Goal: Answer question/provide support: Share knowledge or assist other users

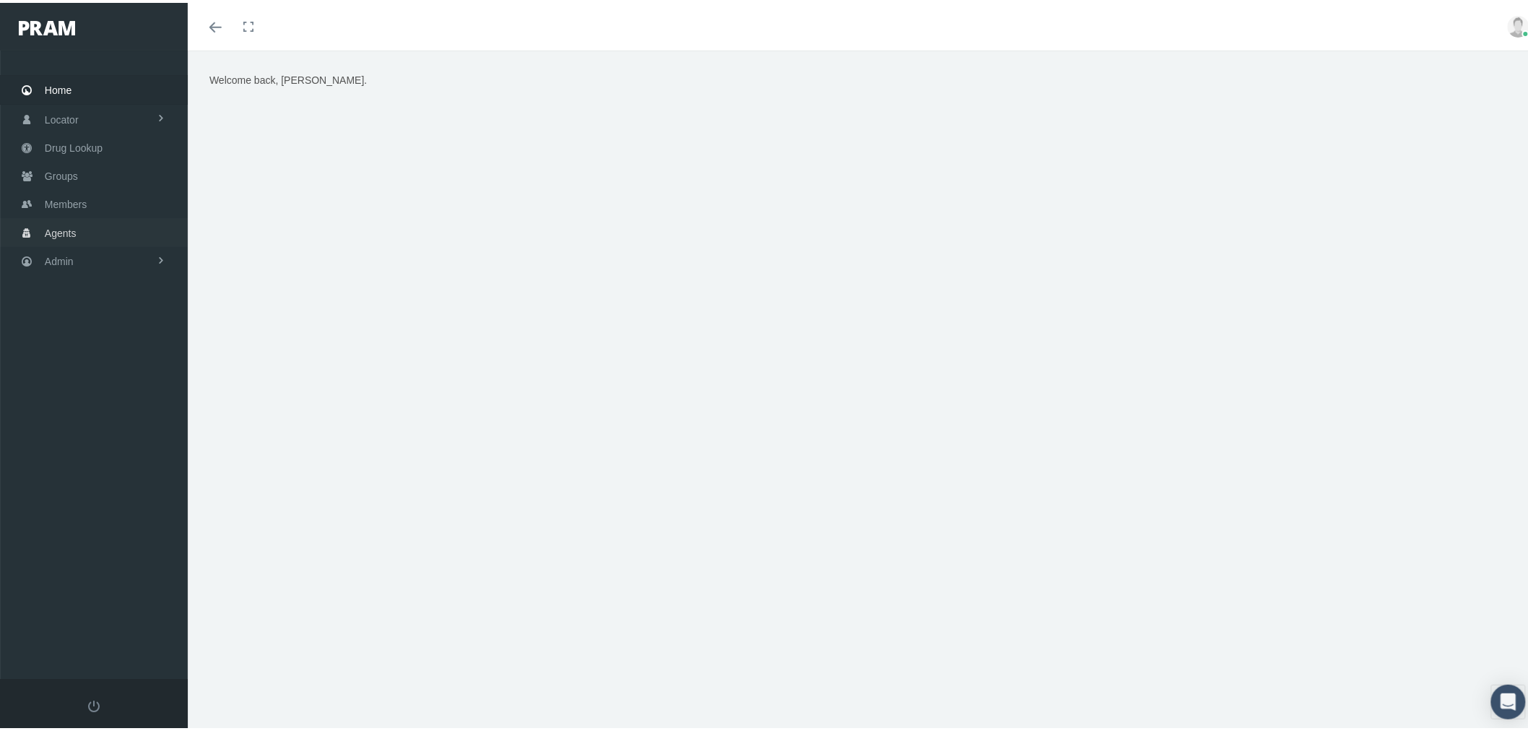
drag, startPoint x: 128, startPoint y: 228, endPoint x: 291, endPoint y: 232, distance: 163.2
click at [128, 228] on link "Agents" at bounding box center [94, 229] width 188 height 28
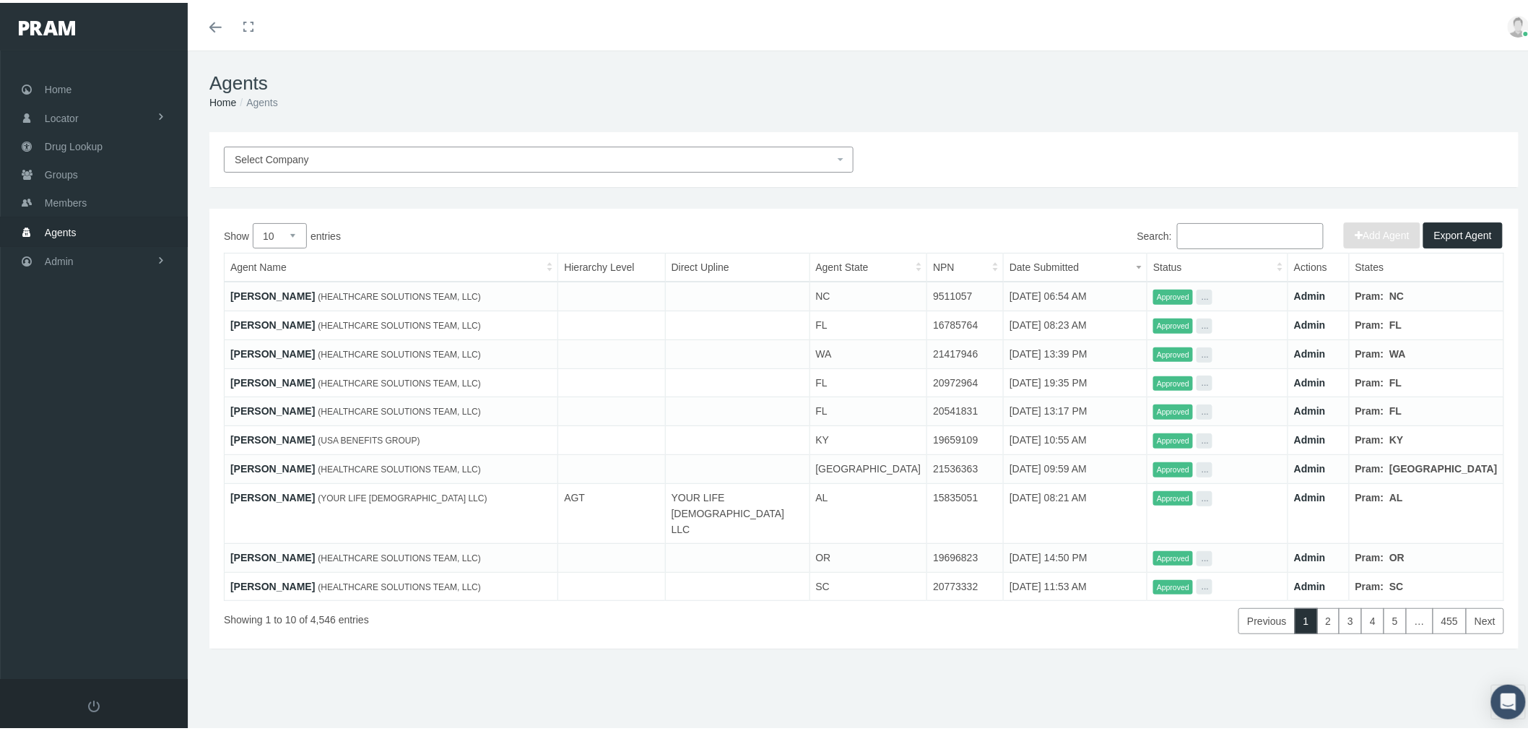
click at [1236, 236] on input "Search:" at bounding box center [1250, 233] width 147 height 26
paste input "7990"
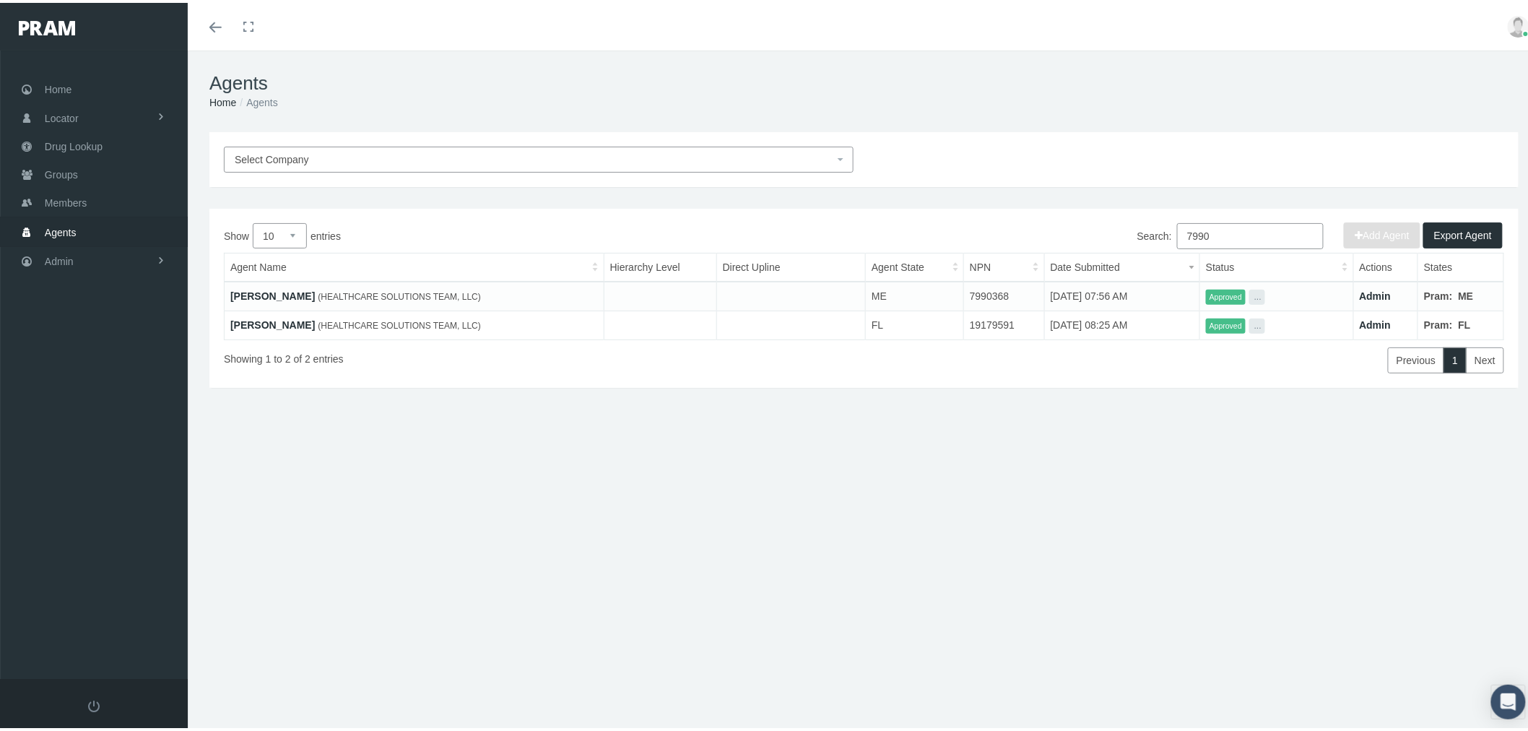
type input "7990"
click at [268, 323] on link "BEATRICE EJAM" at bounding box center [272, 322] width 84 height 12
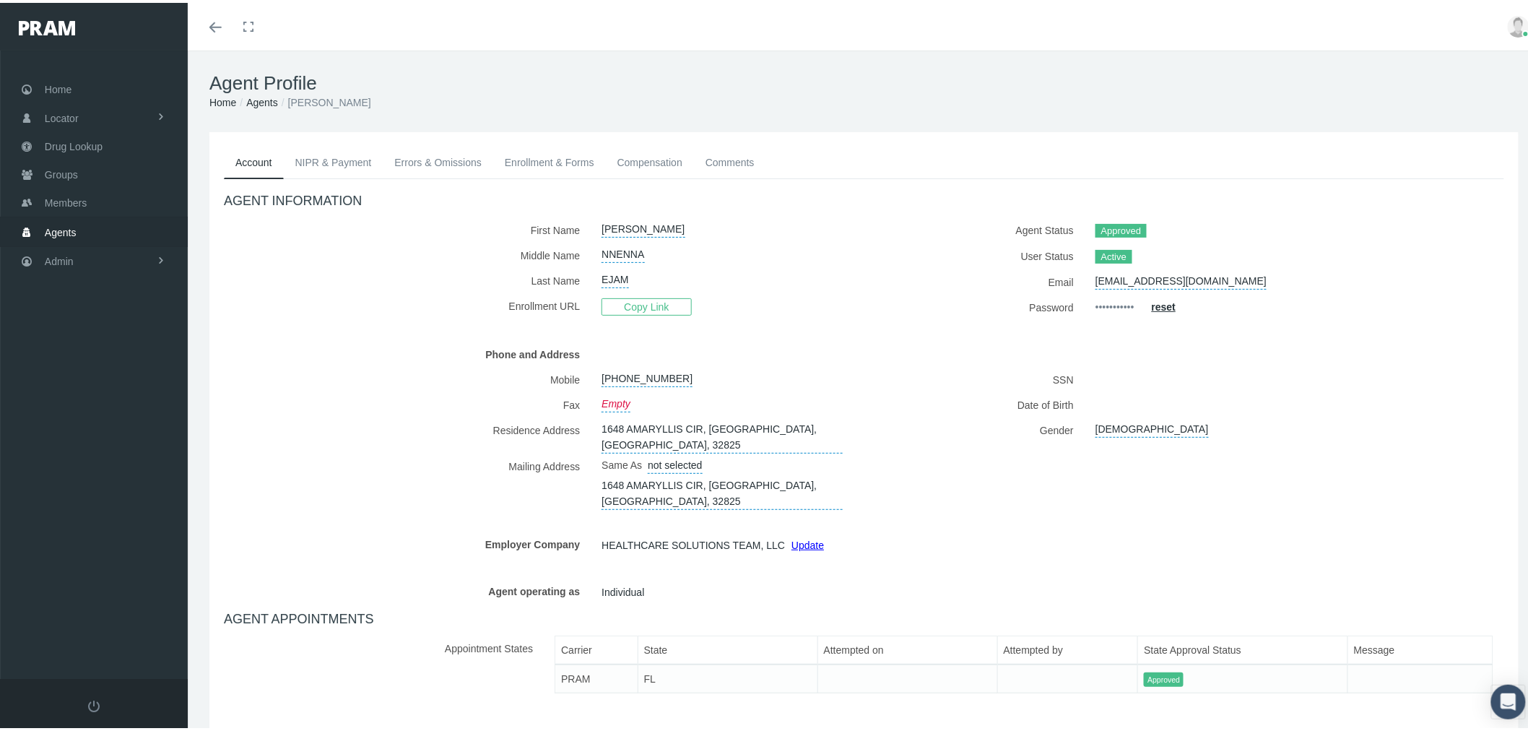
click at [590, 161] on link "Enrollment & Forms" at bounding box center [549, 160] width 113 height 32
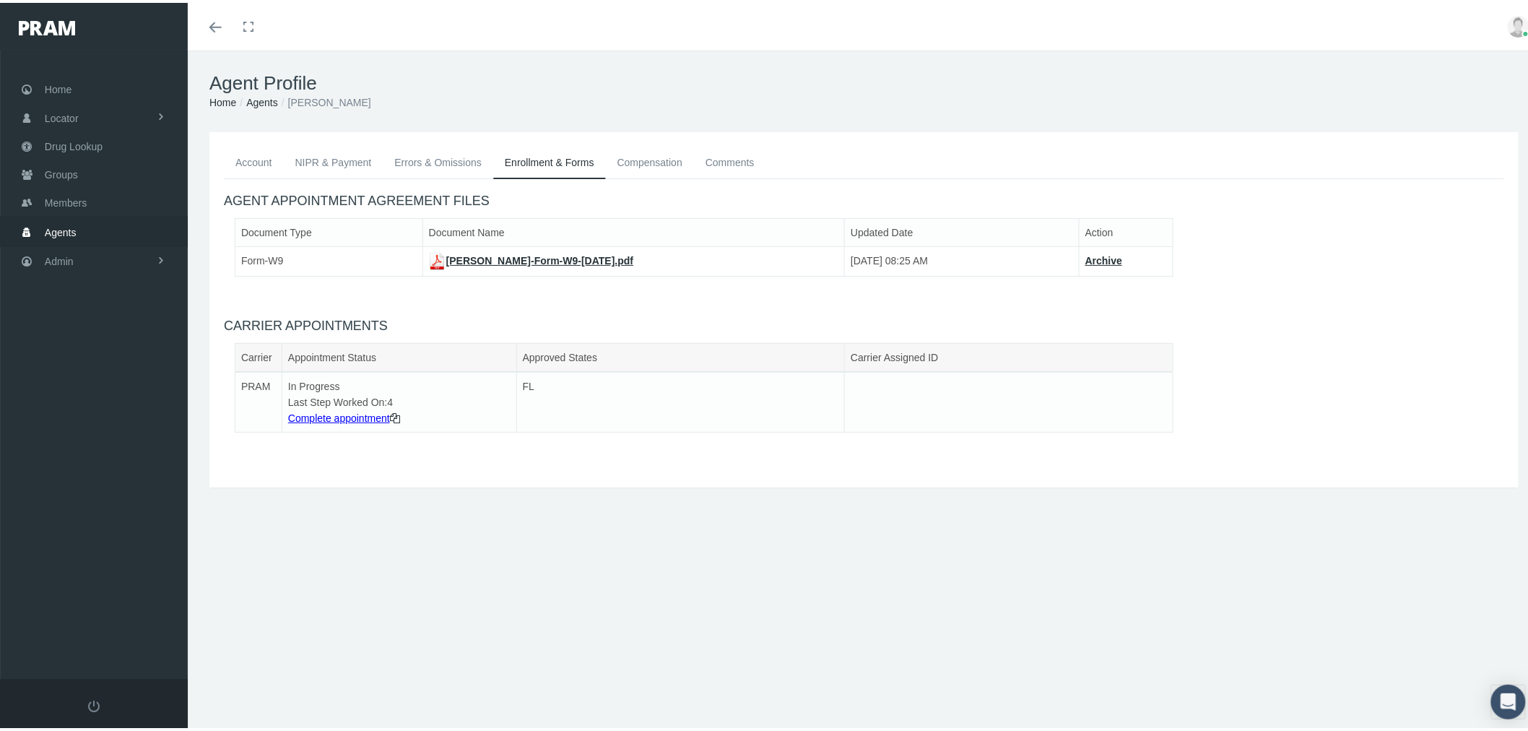
click at [427, 168] on link "Errors & Omissions" at bounding box center [438, 160] width 110 height 32
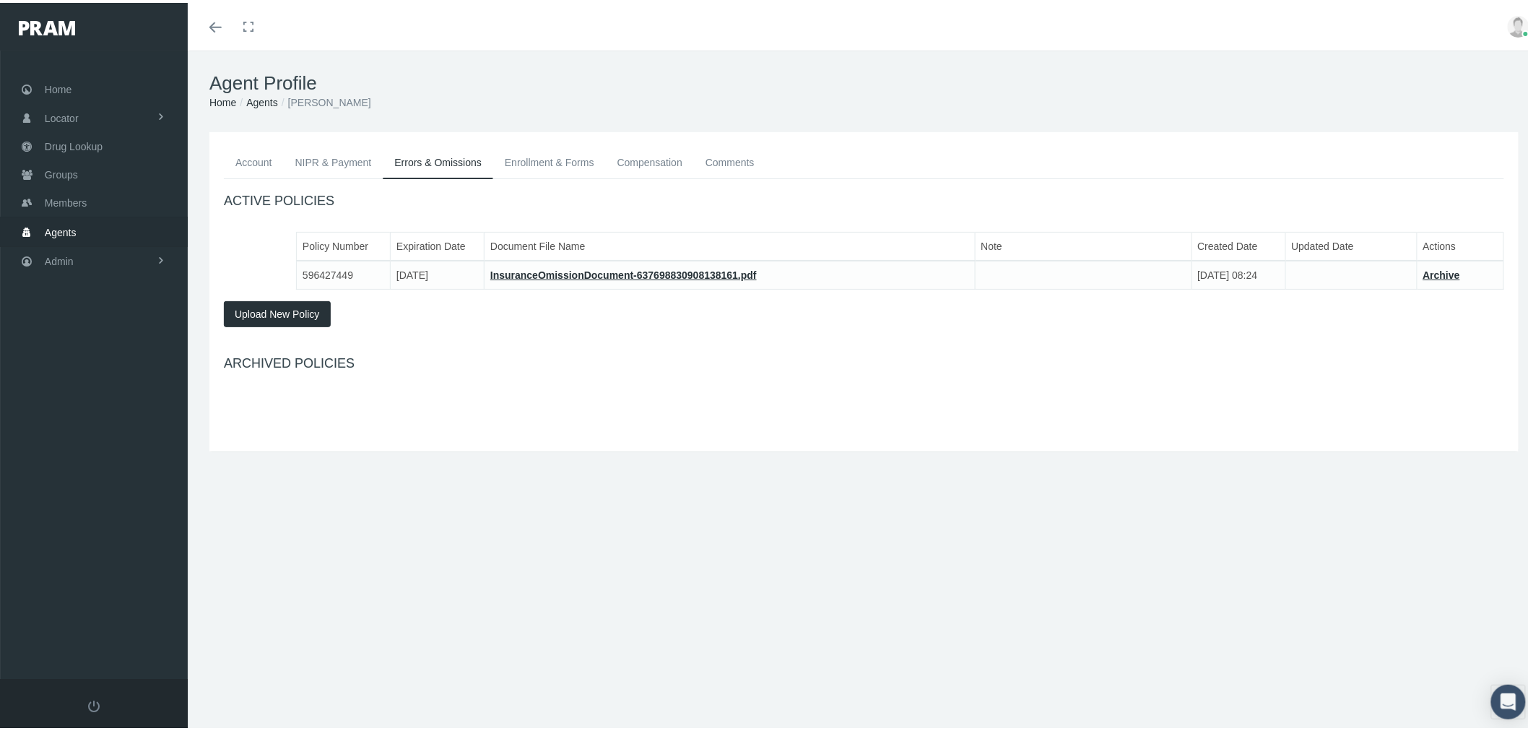
click at [549, 153] on link "Enrollment & Forms" at bounding box center [549, 160] width 113 height 32
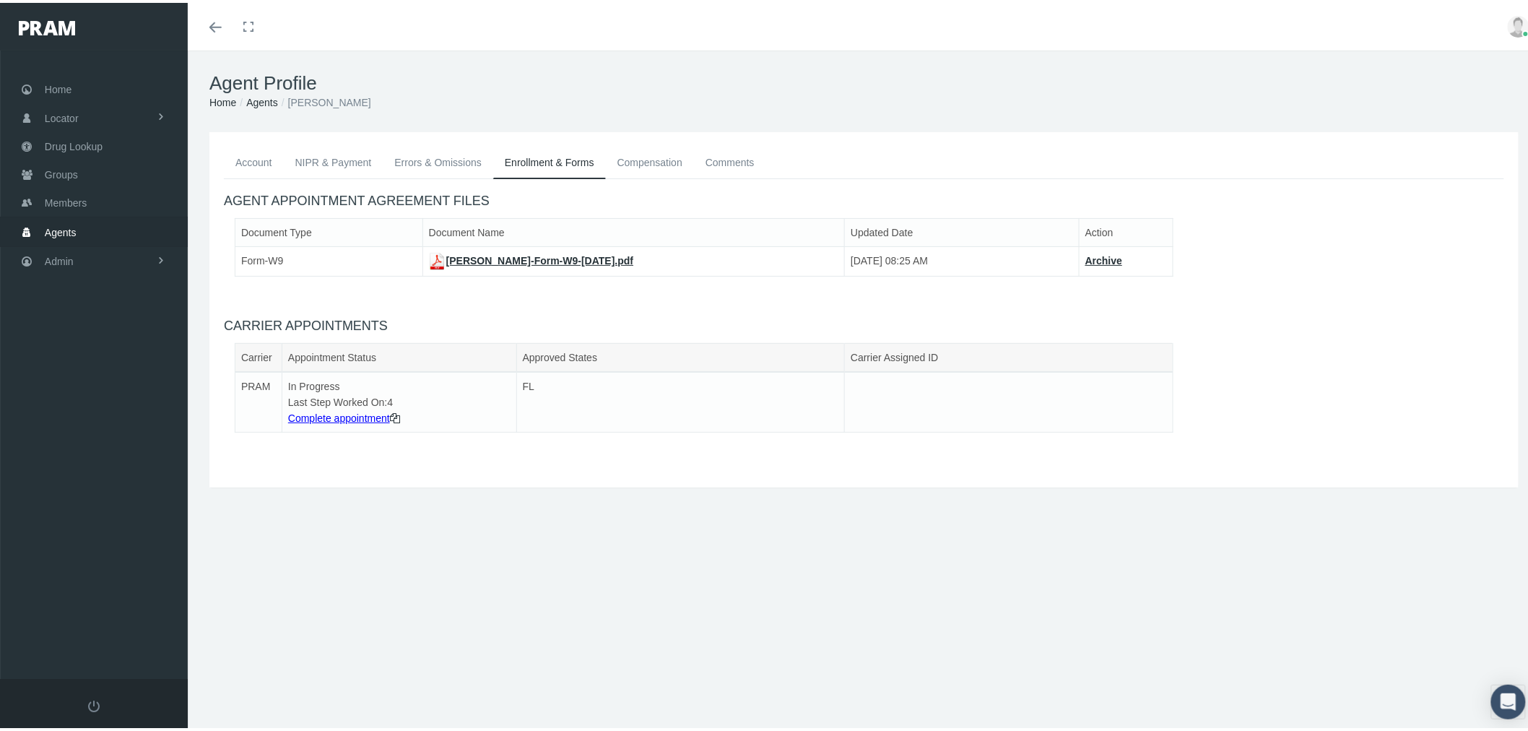
click at [255, 161] on link "Account" at bounding box center [254, 160] width 60 height 32
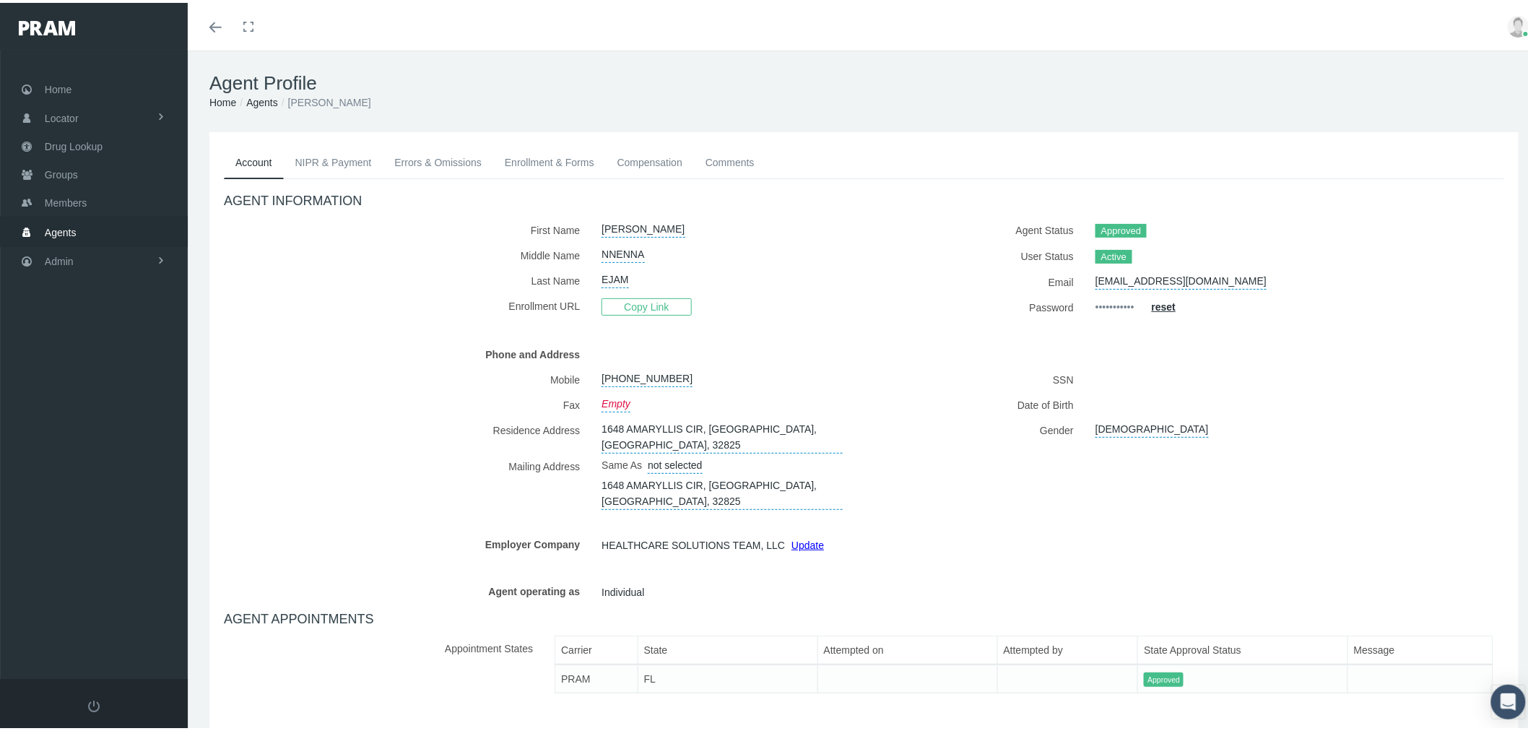
click at [348, 161] on link "NIPR & Payment" at bounding box center [334, 160] width 100 height 32
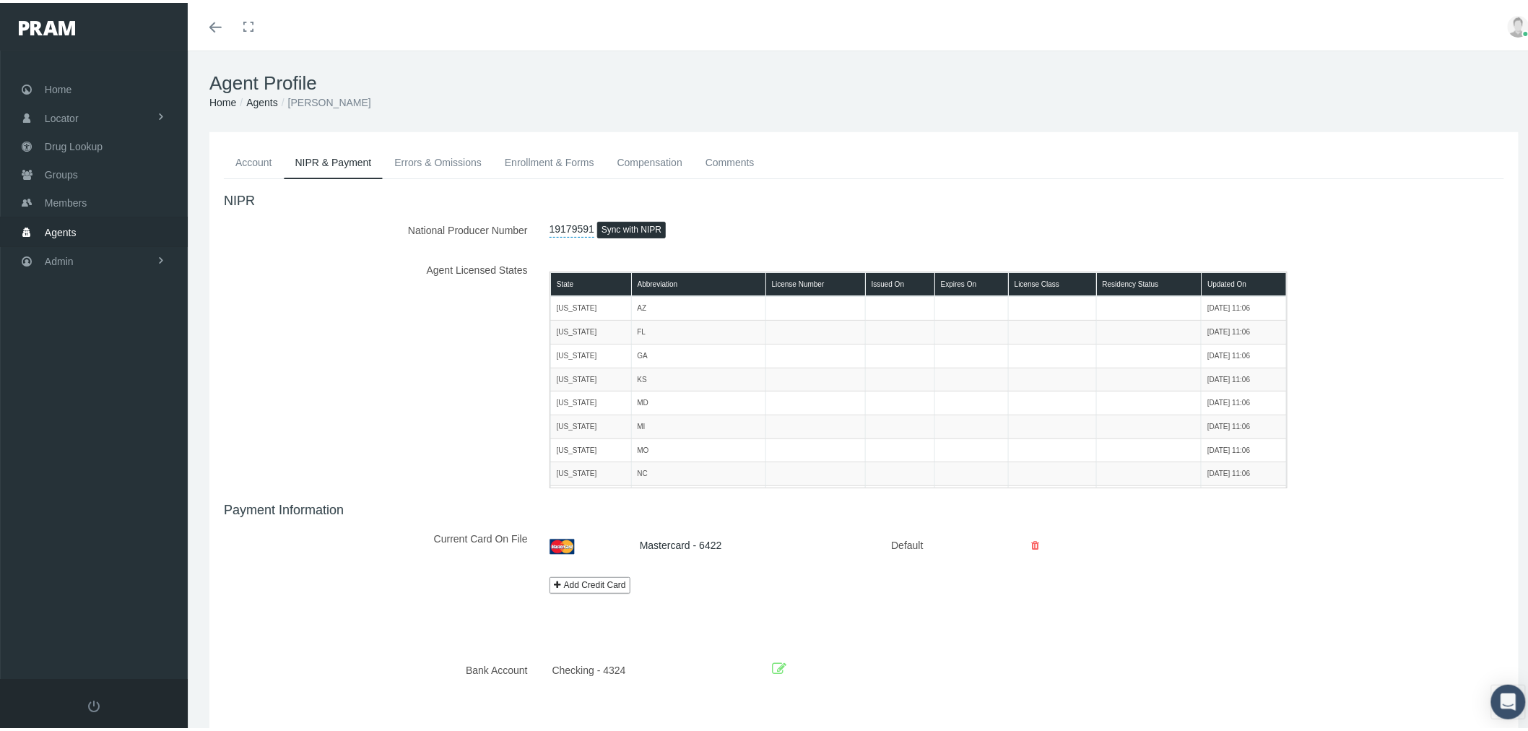
click at [438, 156] on link "Errors & Omissions" at bounding box center [438, 160] width 110 height 32
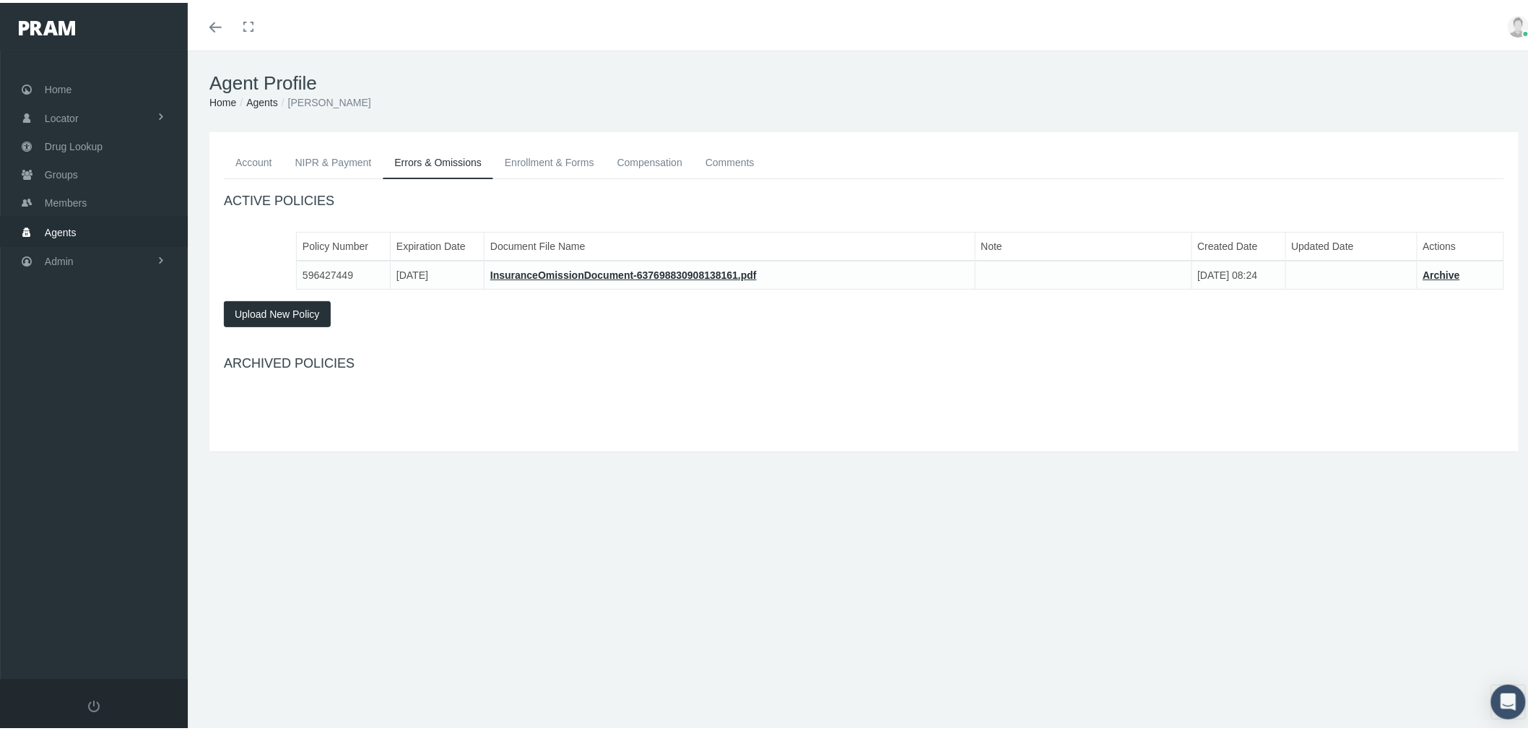
click at [522, 167] on link "Enrollment & Forms" at bounding box center [549, 160] width 113 height 32
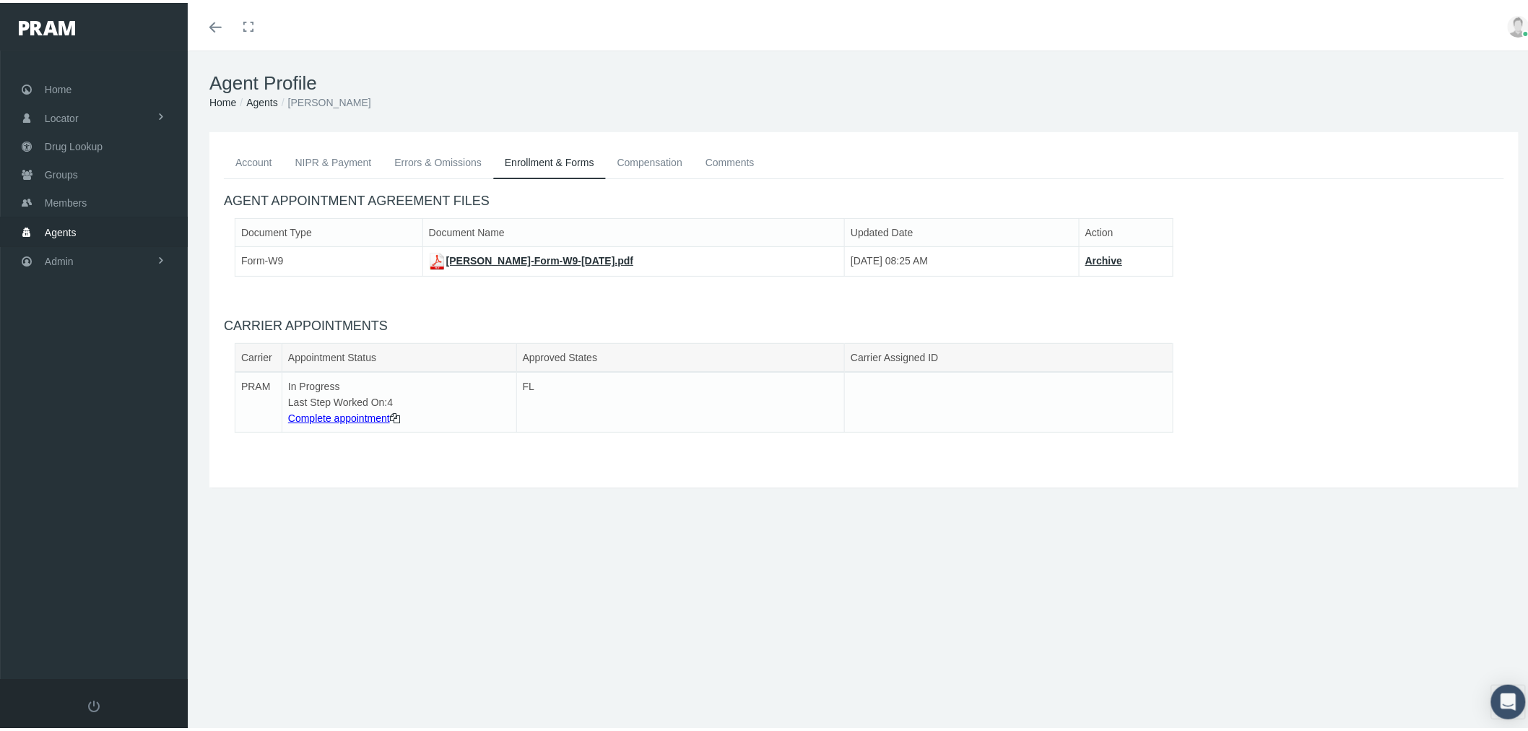
click at [638, 160] on link "Compensation" at bounding box center [650, 160] width 88 height 32
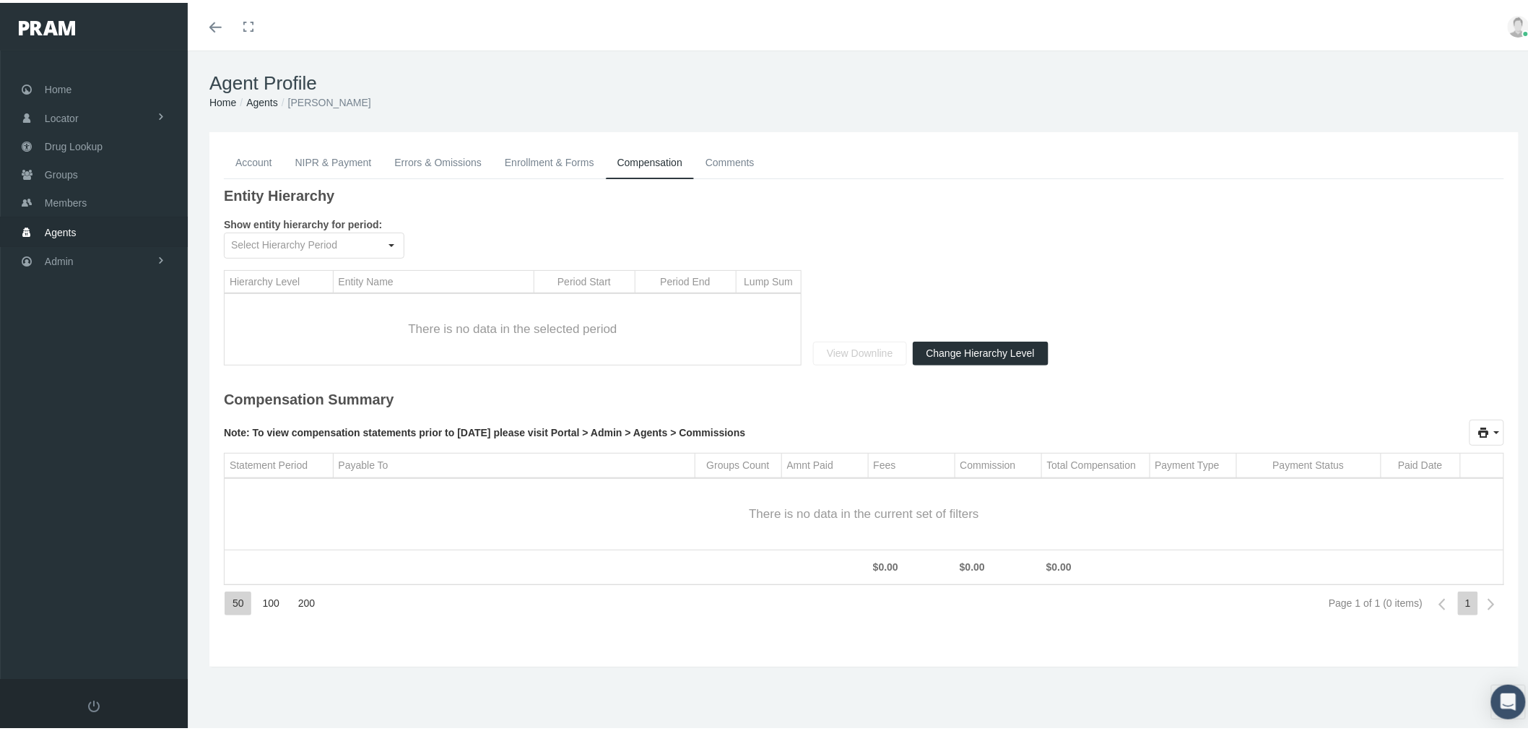
click at [746, 167] on link "Comments" at bounding box center [730, 160] width 72 height 32
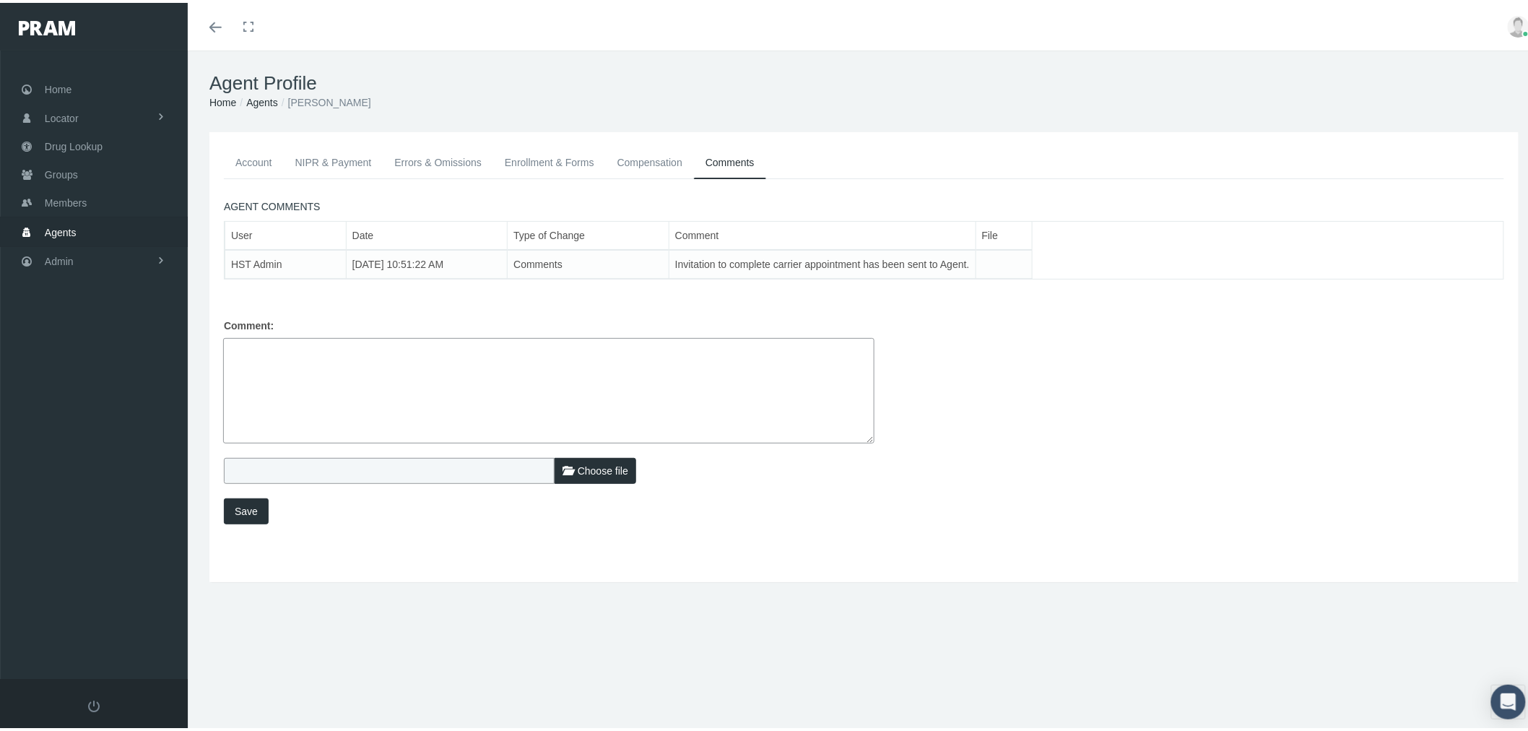
click at [540, 165] on link "Enrollment & Forms" at bounding box center [549, 160] width 113 height 32
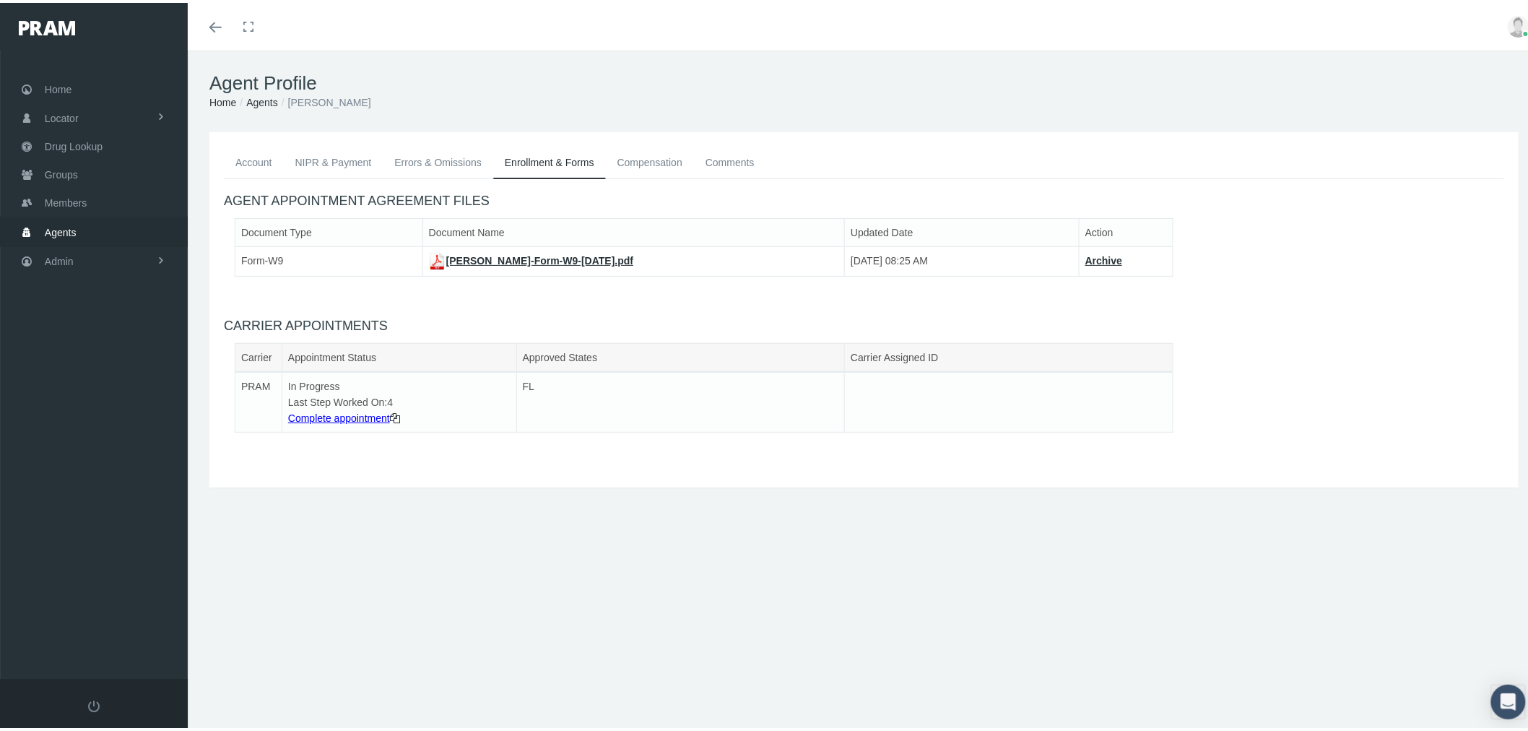
click at [362, 414] on link "Complete appointment" at bounding box center [339, 415] width 102 height 12
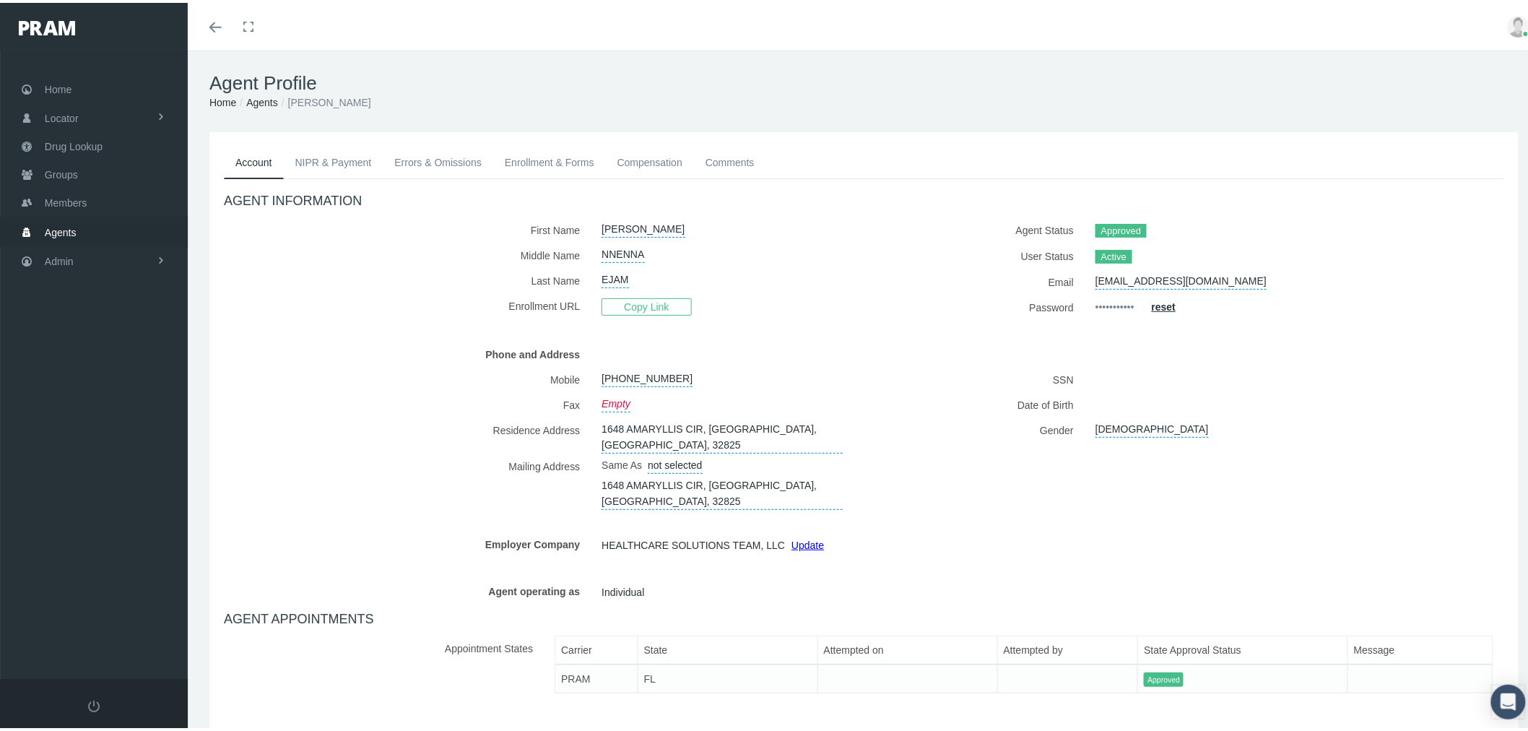
click at [557, 159] on link "Enrollment & Forms" at bounding box center [549, 160] width 113 height 32
click at [554, 160] on link "Enrollment & Forms" at bounding box center [549, 160] width 113 height 32
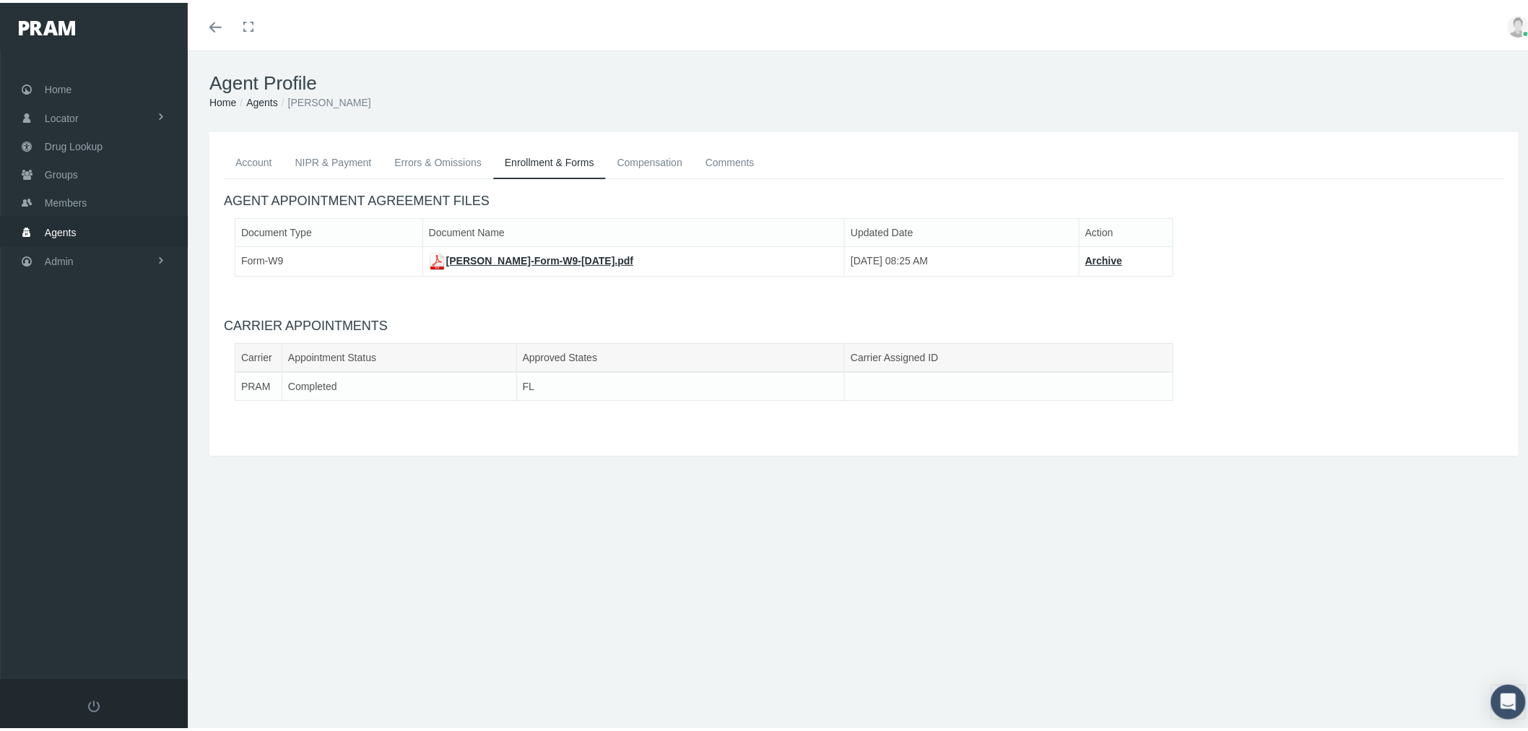
click at [737, 155] on link "Comments" at bounding box center [730, 160] width 72 height 32
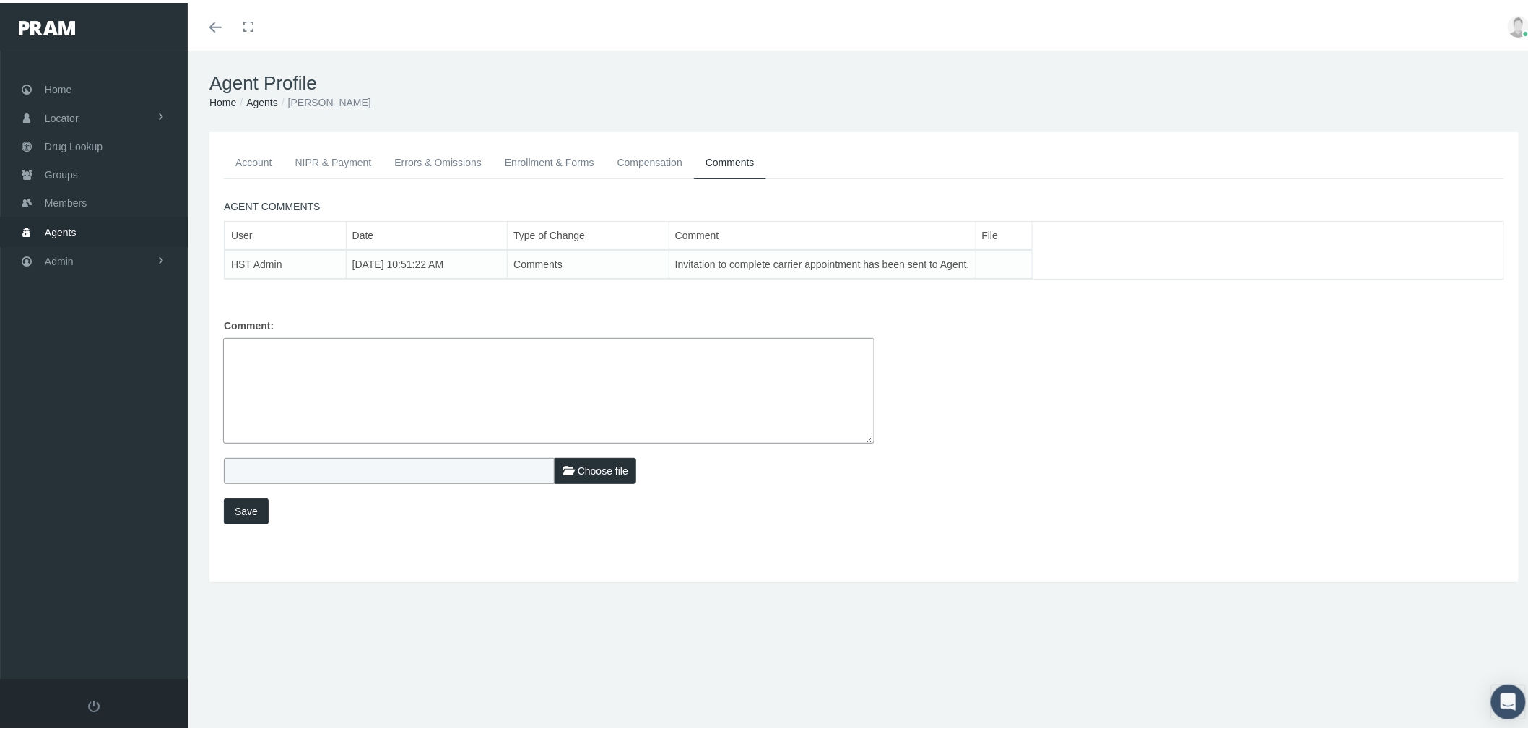
click at [484, 369] on textarea at bounding box center [548, 387] width 651 height 105
drag, startPoint x: 603, startPoint y: 347, endPoint x: 576, endPoint y: 344, distance: 27.0
click at [576, 344] on textarea "Agent is active in the system, but PRAM appointment document is missing. Ksenia…" at bounding box center [548, 387] width 651 height 105
drag, startPoint x: 571, startPoint y: 347, endPoint x: 599, endPoint y: 370, distance: 36.4
click at [599, 370] on textarea "Agent is active in the system, but PRAM appointment document is missing. KY man…" at bounding box center [548, 387] width 651 height 105
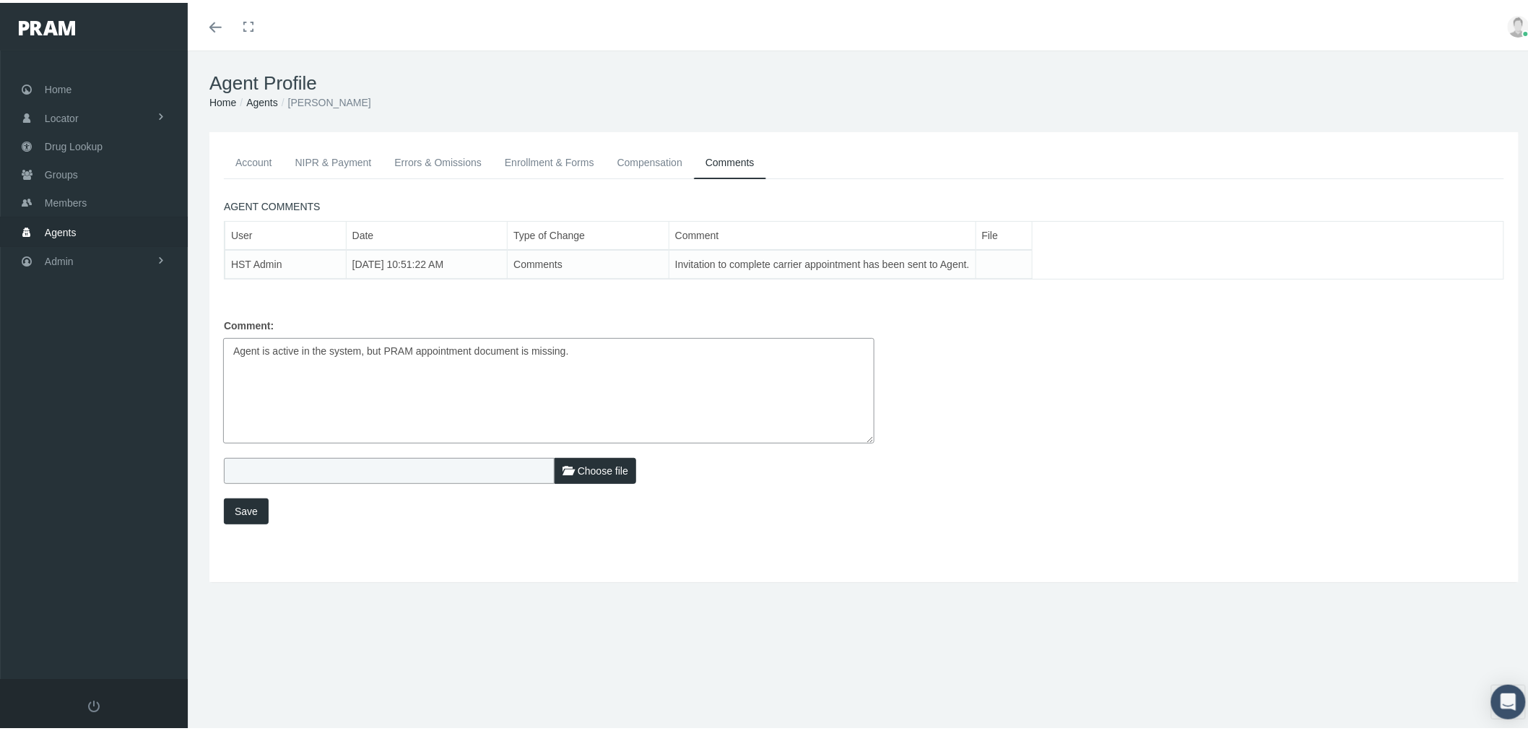
paste textarea "KY manually updated appointment status to completed and last step worked on to …"
click at [395, 367] on textarea "KY manually updated appointment status to completed and last step worked on to …" at bounding box center [548, 387] width 651 height 105
click at [330, 343] on textarea "KY manually updated appointment status to completed and last step worked on to …" at bounding box center [548, 387] width 651 height 105
click at [621, 347] on textarea "KY manually updated PRAM appointment status to completed and last step worked o…" at bounding box center [548, 387] width 651 height 105
click at [544, 375] on textarea "KY manually updated PRAM appointment status to completed and last step worked o…" at bounding box center [548, 387] width 651 height 105
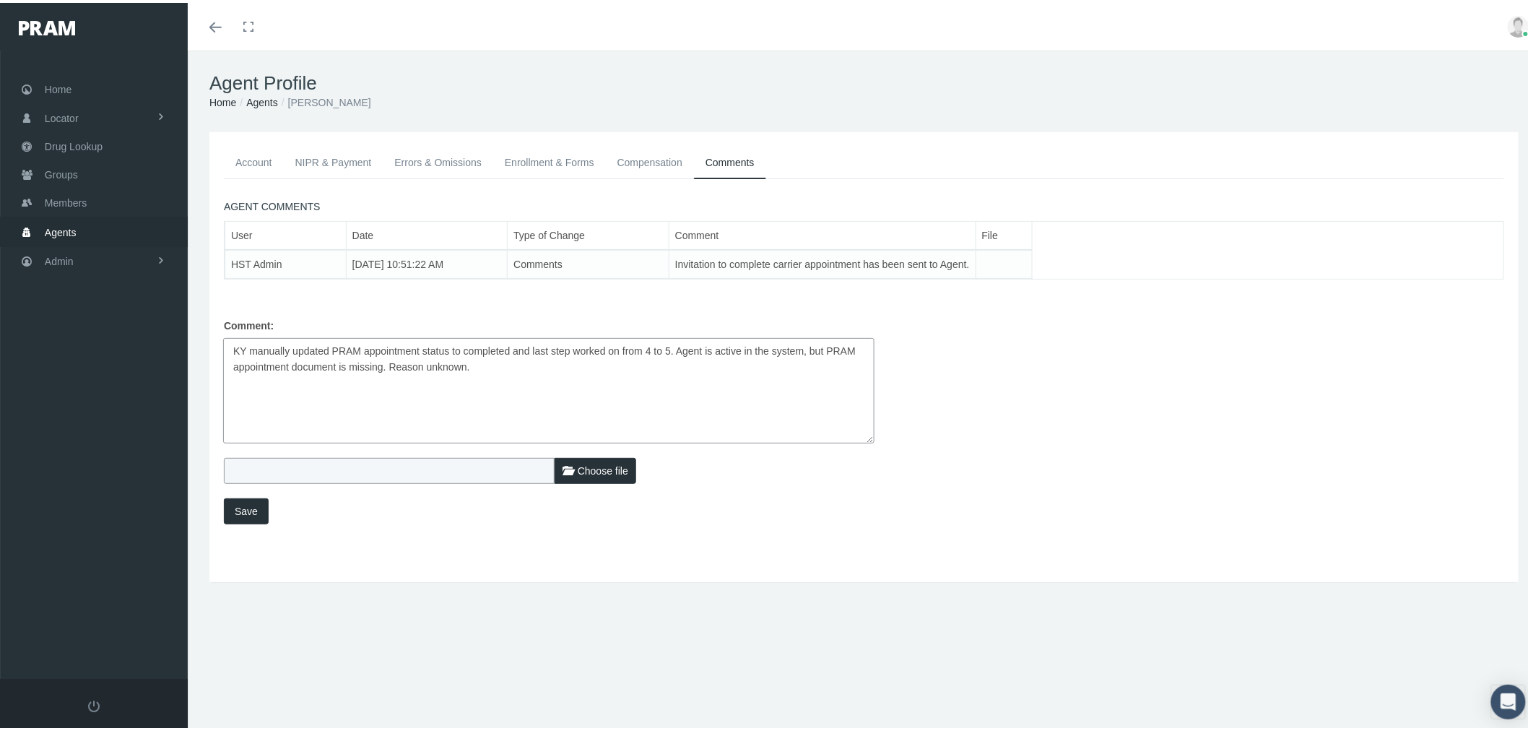
drag, startPoint x: 488, startPoint y: 359, endPoint x: 217, endPoint y: 347, distance: 271.0
click at [217, 347] on div "Comment: KY manually updated PRAM appointment status to completed and last step…" at bounding box center [538, 375] width 651 height 131
type textarea "KY manually updated PRAM appointment status to completed and last step worked o…"
click at [240, 504] on span "Save" at bounding box center [246, 509] width 23 height 12
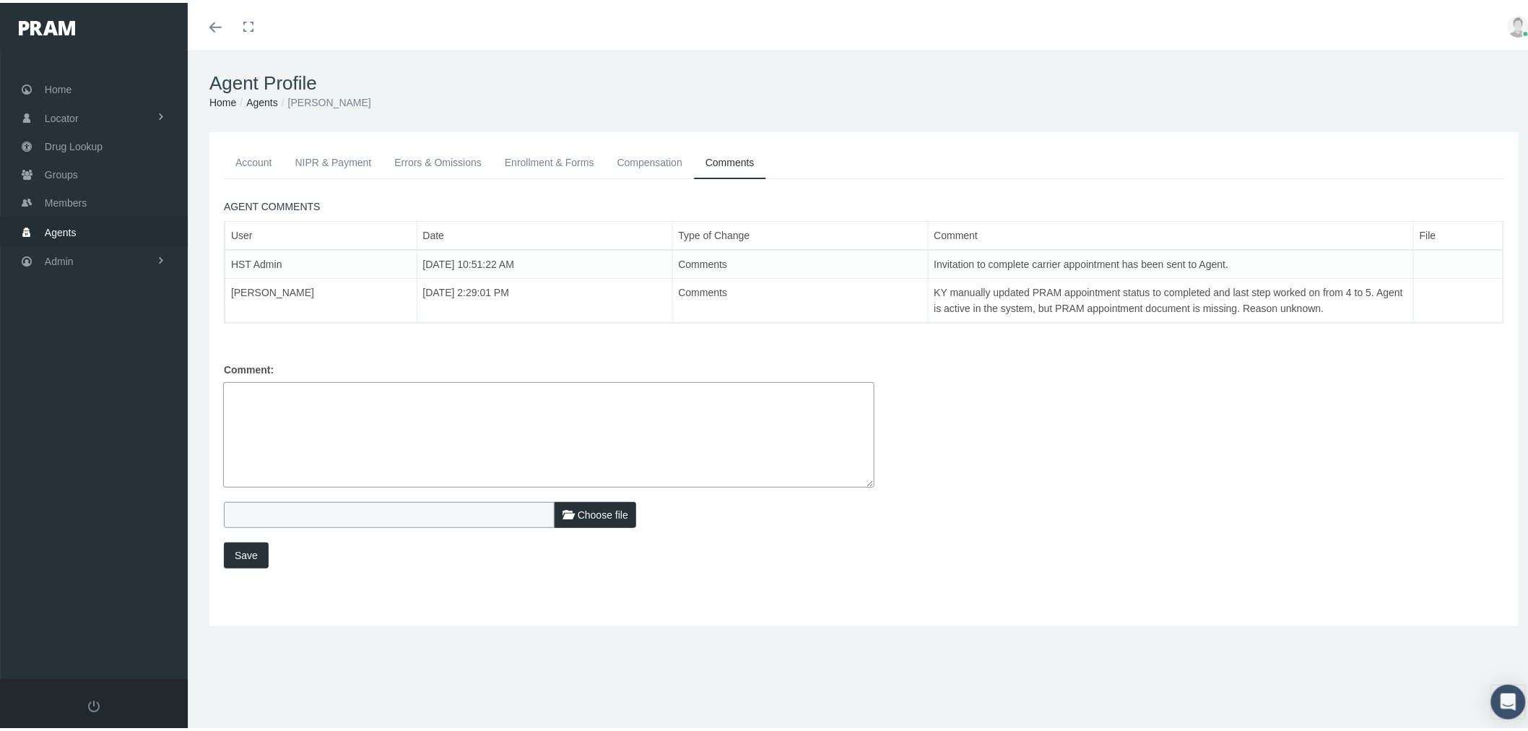
click at [561, 154] on link "Enrollment & Forms" at bounding box center [549, 160] width 113 height 32
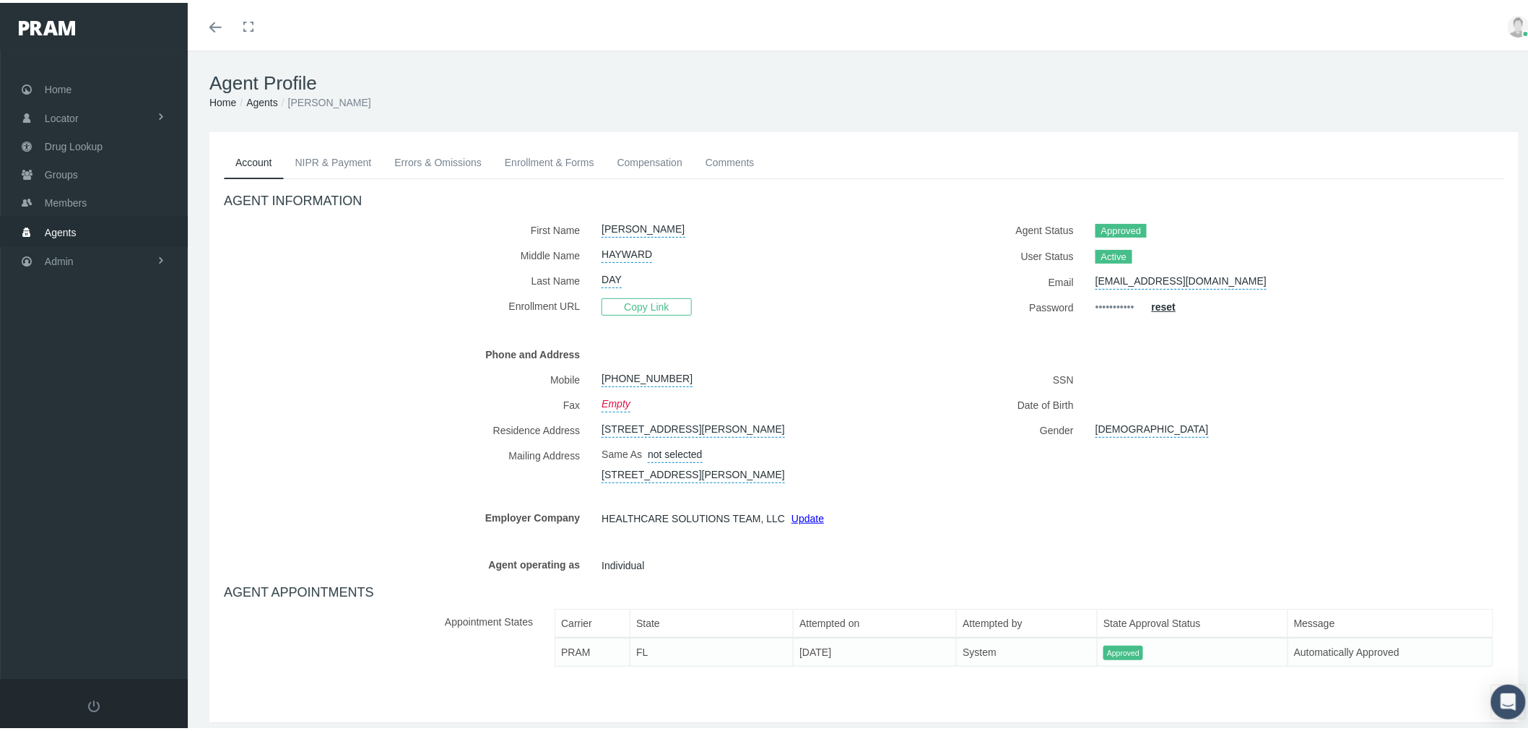
click at [524, 160] on link "Enrollment & Forms" at bounding box center [549, 160] width 113 height 32
click at [544, 159] on link "Enrollment & Forms" at bounding box center [549, 160] width 113 height 32
drag, startPoint x: 556, startPoint y: 157, endPoint x: 558, endPoint y: 168, distance: 11.0
click at [556, 159] on link "Enrollment & Forms" at bounding box center [549, 160] width 113 height 32
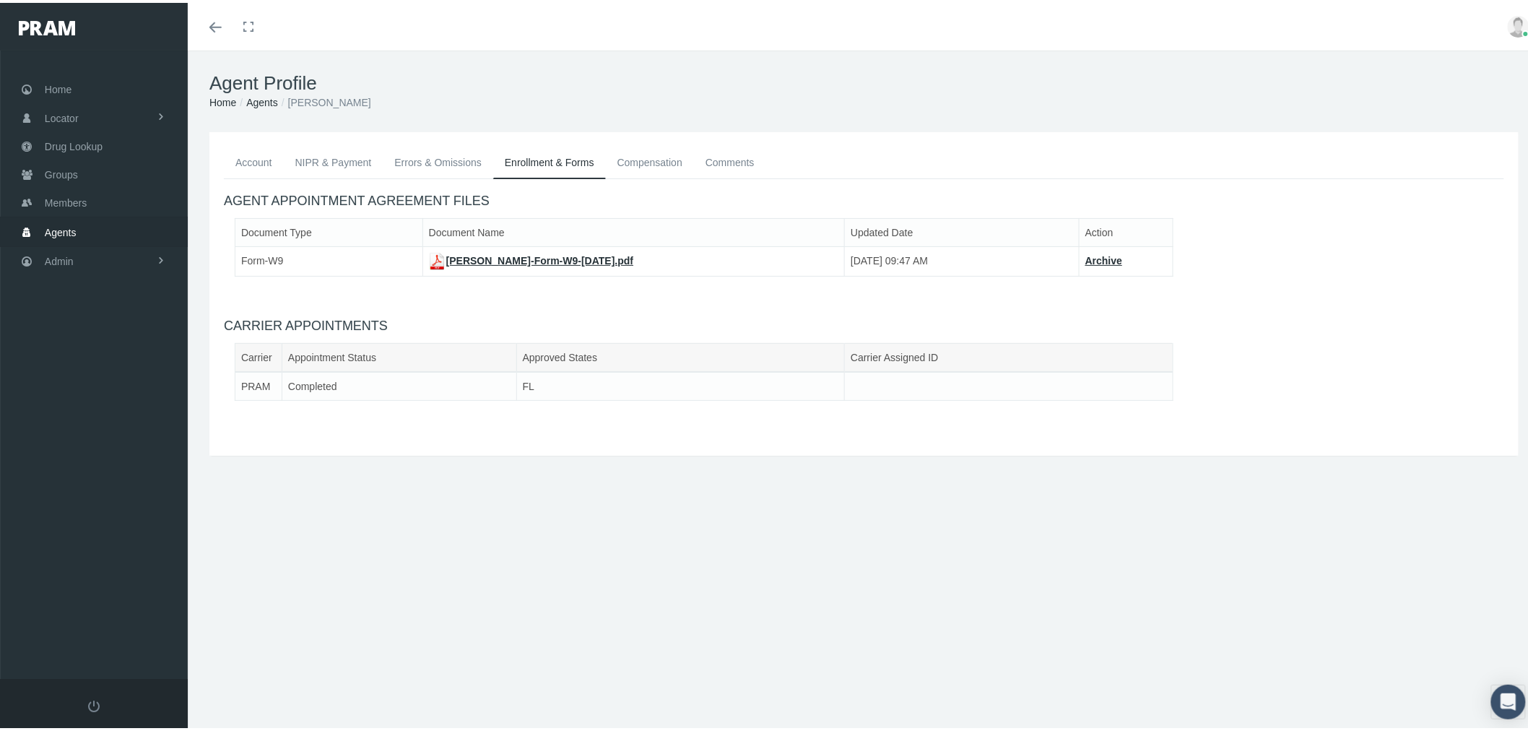
click at [723, 167] on link "Comments" at bounding box center [730, 160] width 72 height 32
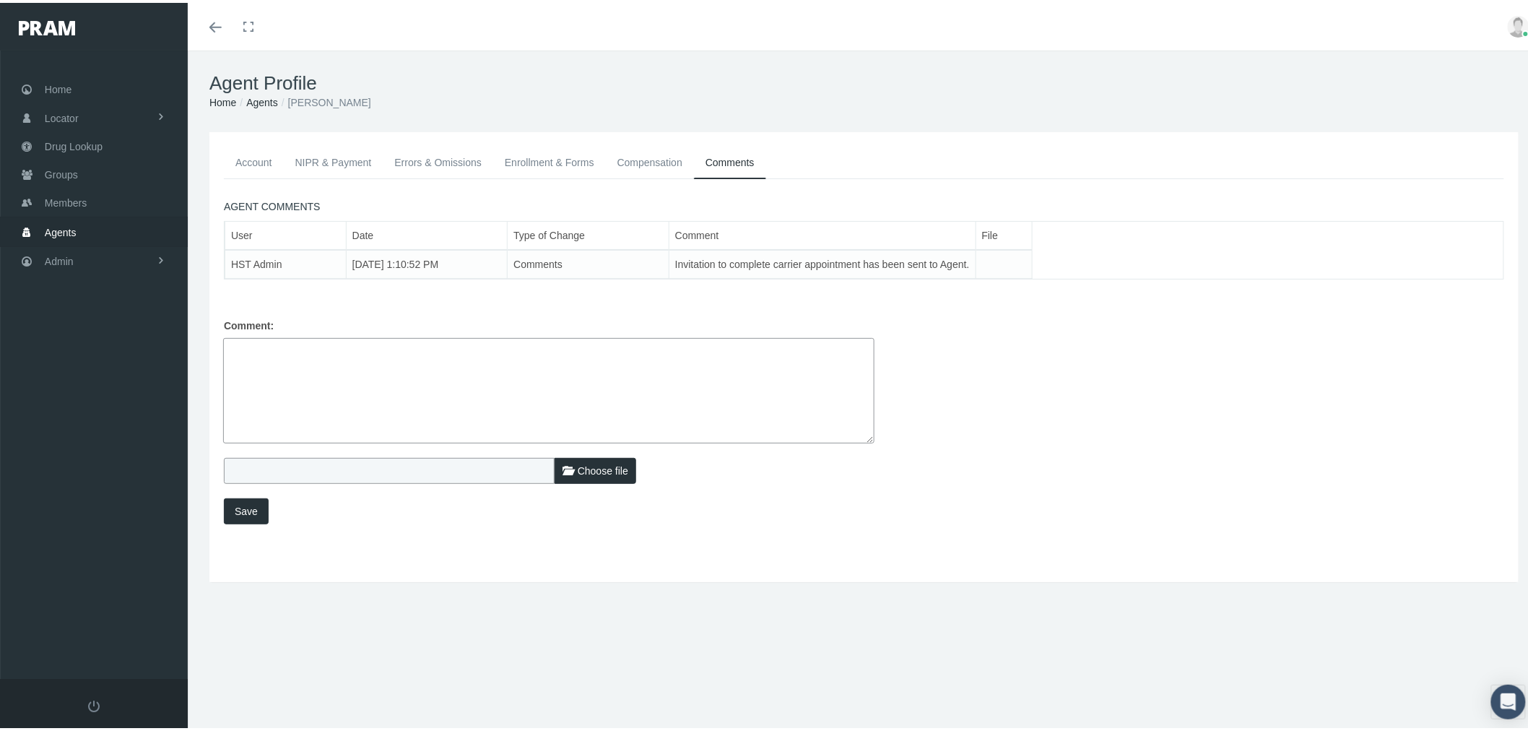
click at [767, 370] on textarea at bounding box center [548, 387] width 651 height 105
paste textarea "KY manually updated PRAM appointment status to completed and last step worked o…"
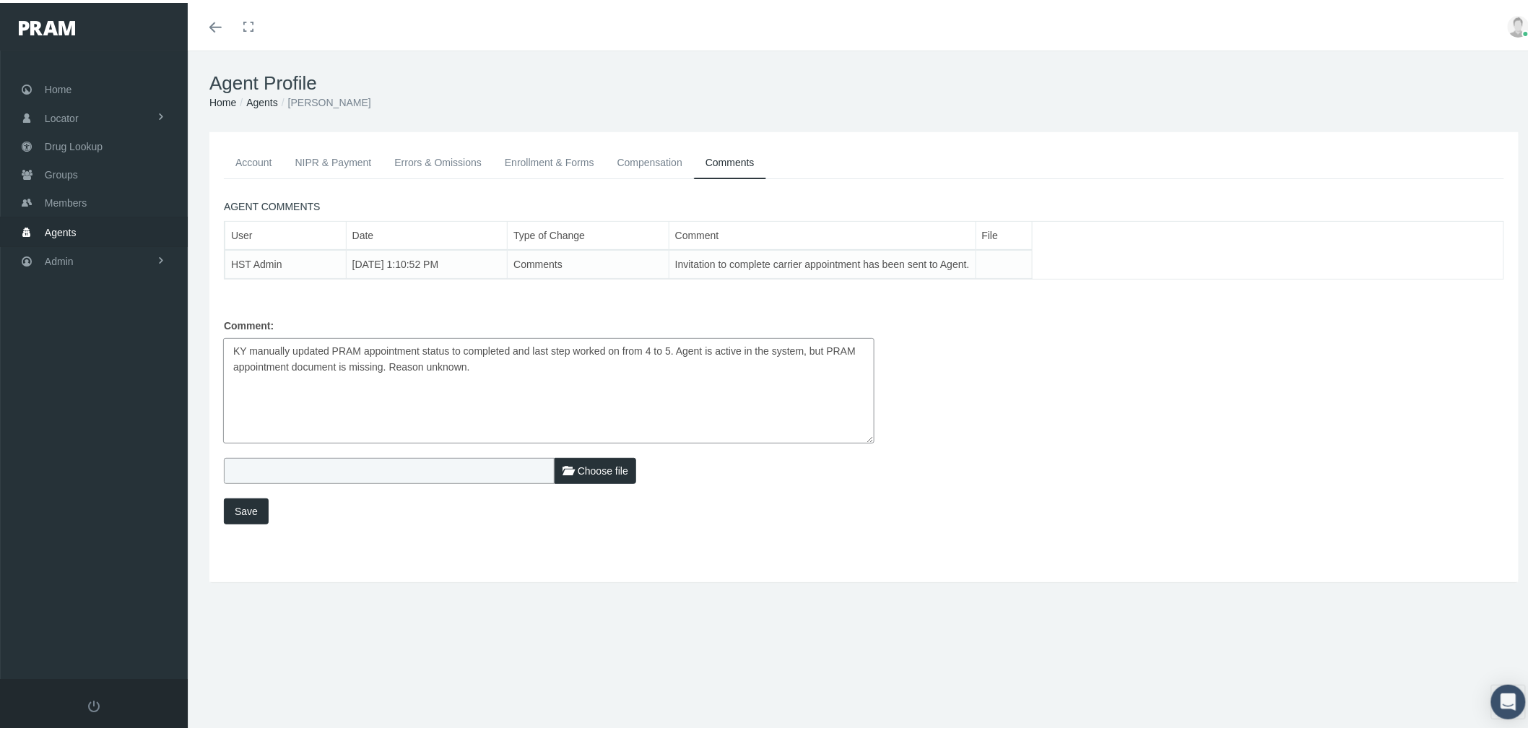
type textarea "KY manually updated PRAM appointment status to completed and last step worked o…"
click at [248, 513] on button "Save" at bounding box center [246, 508] width 45 height 26
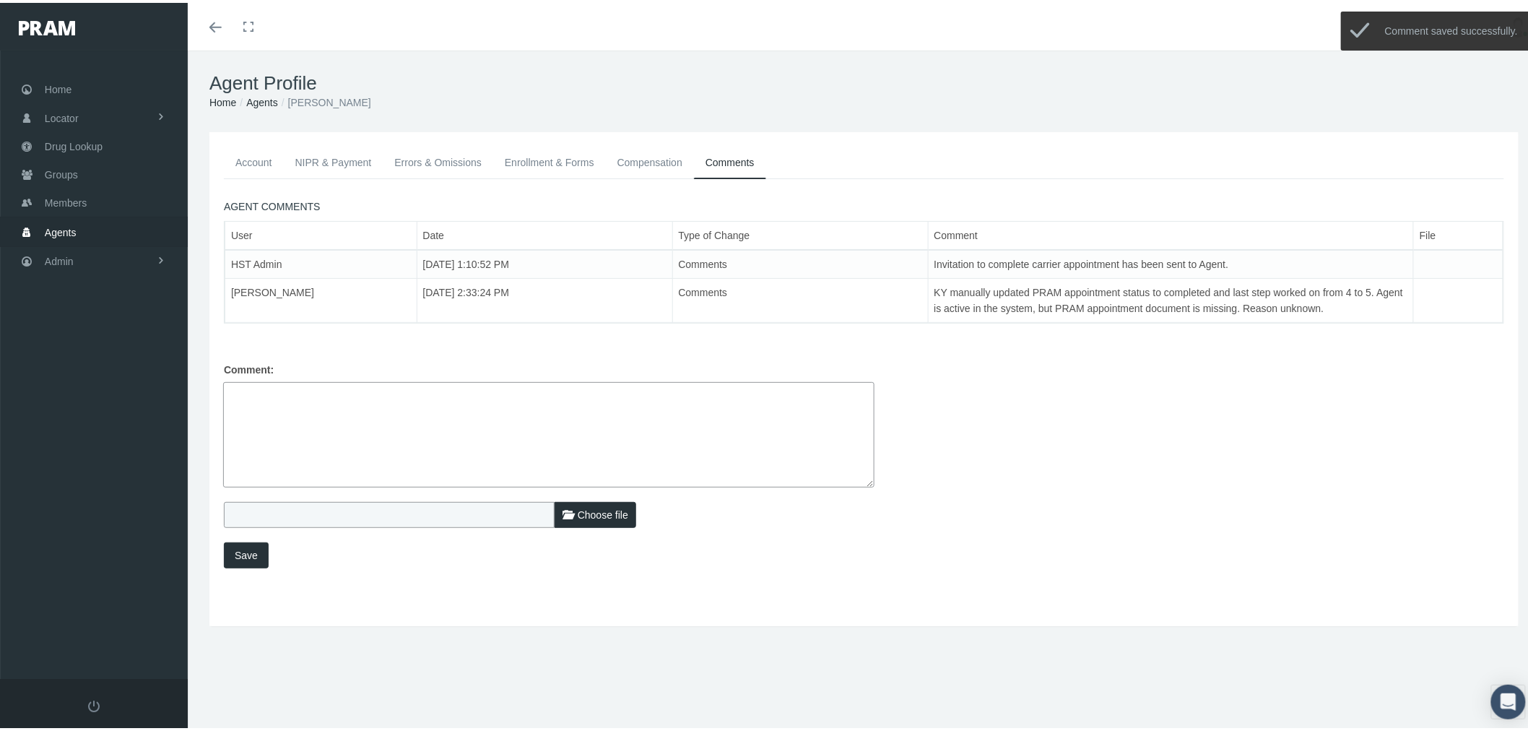
click at [640, 162] on link "Compensation" at bounding box center [650, 160] width 88 height 32
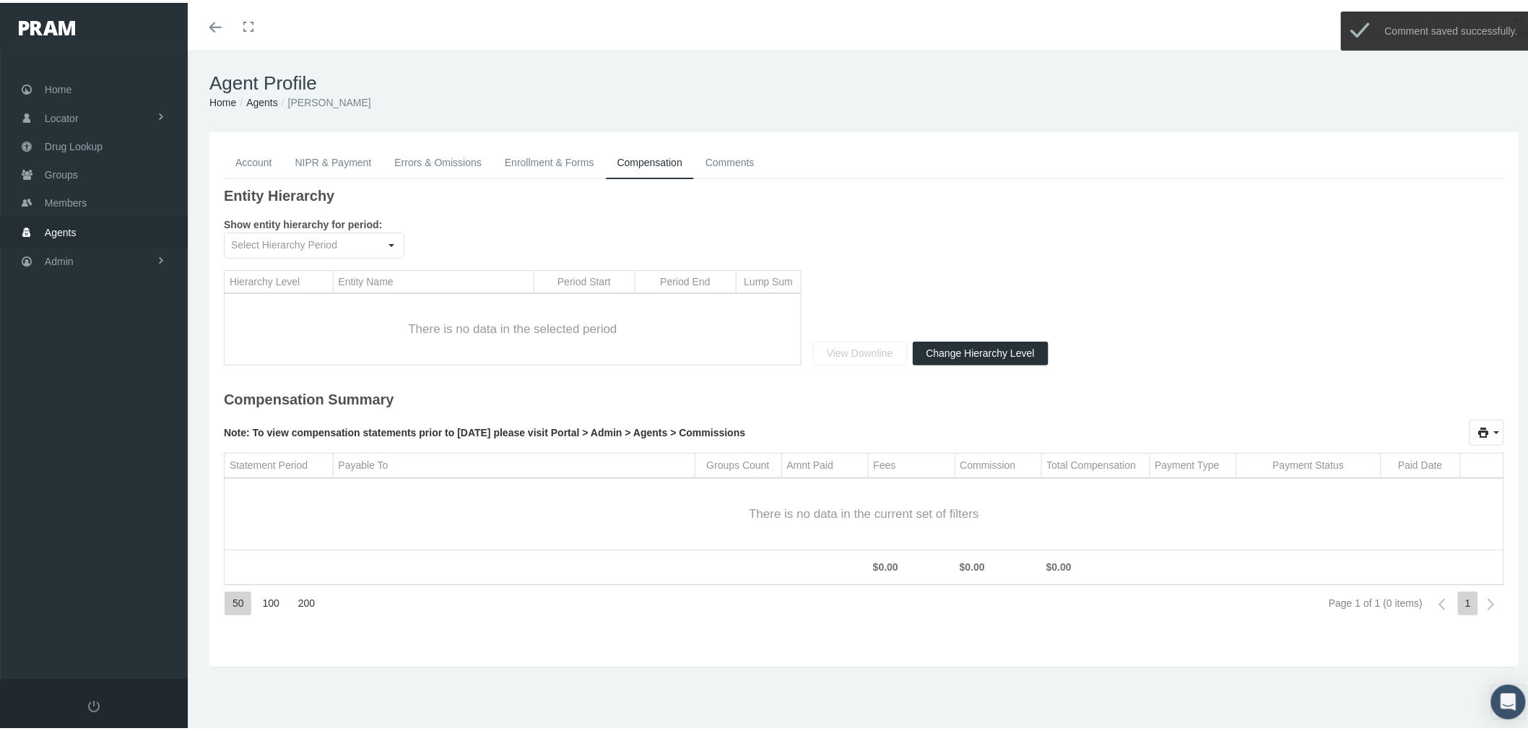
click at [561, 166] on link "Enrollment & Forms" at bounding box center [549, 160] width 113 height 32
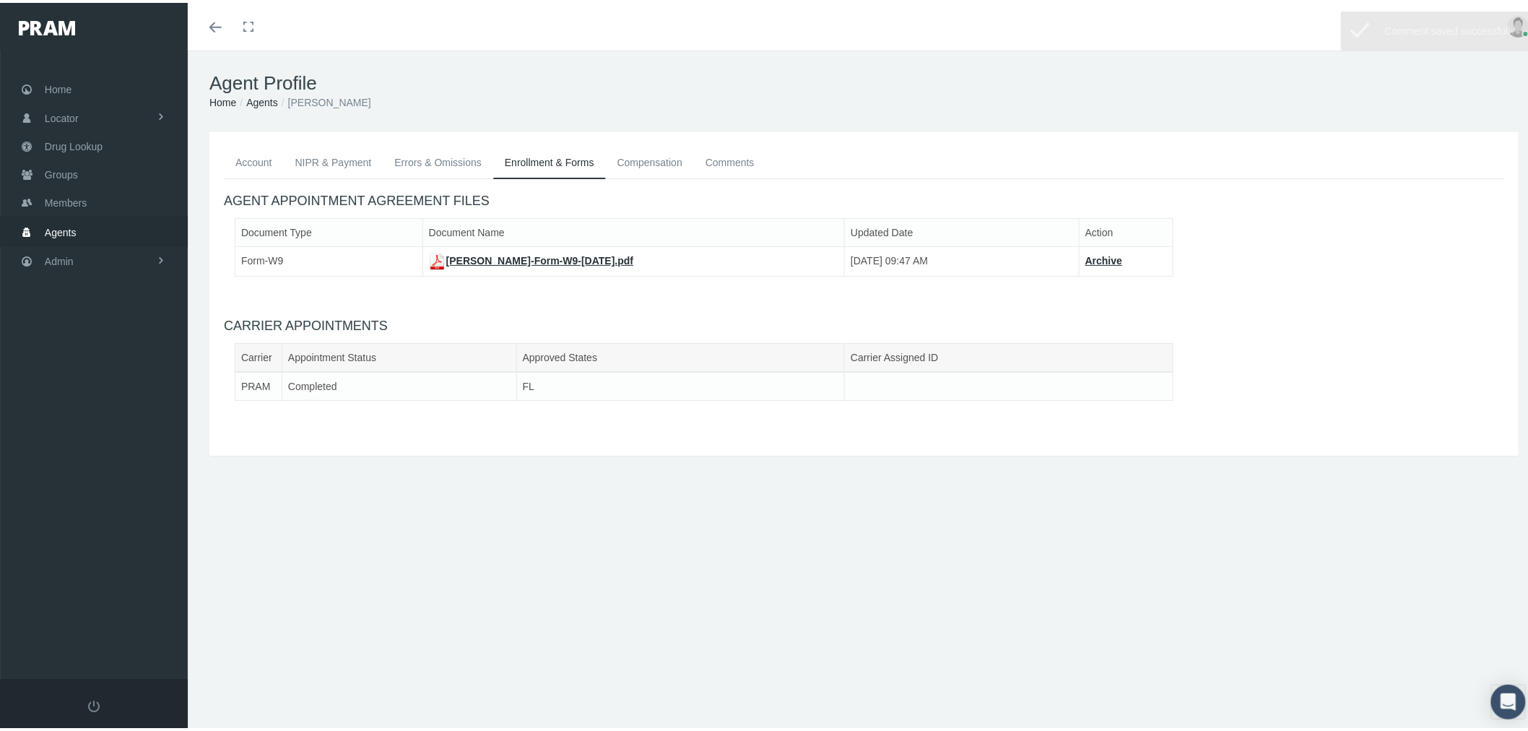
click at [434, 164] on link "Errors & Omissions" at bounding box center [438, 160] width 110 height 32
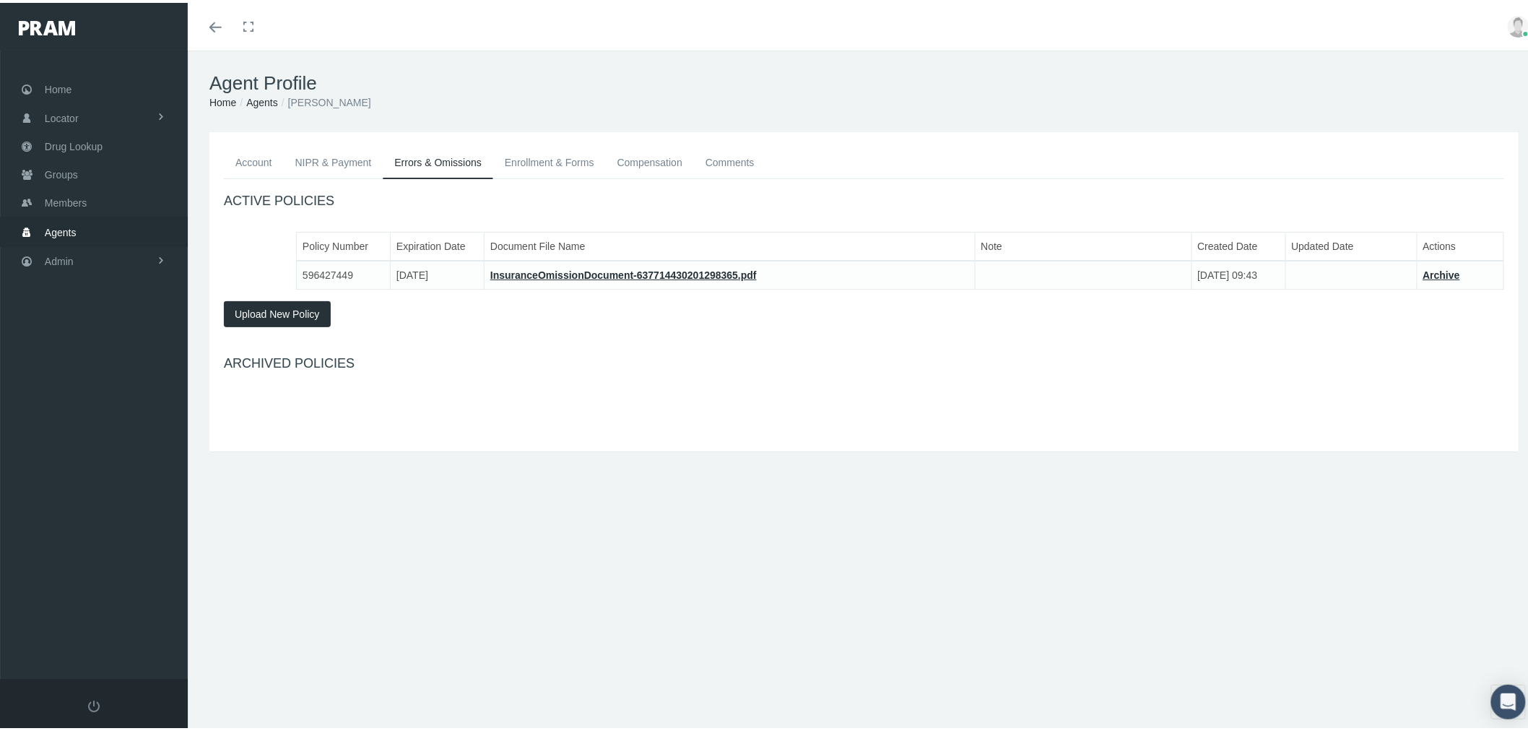
click at [335, 162] on link "NIPR & Payment" at bounding box center [334, 160] width 100 height 32
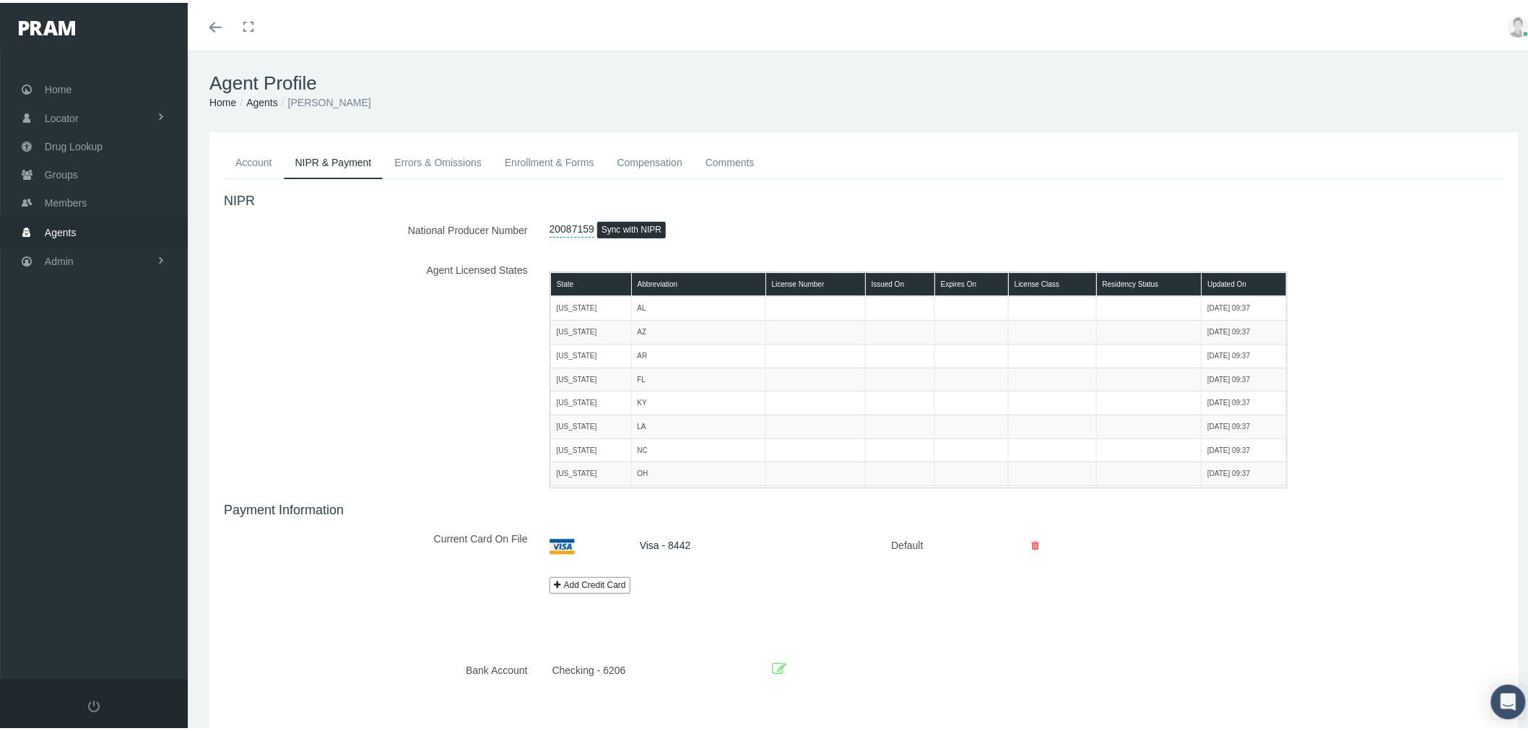
click at [256, 160] on link "Account" at bounding box center [254, 160] width 60 height 32
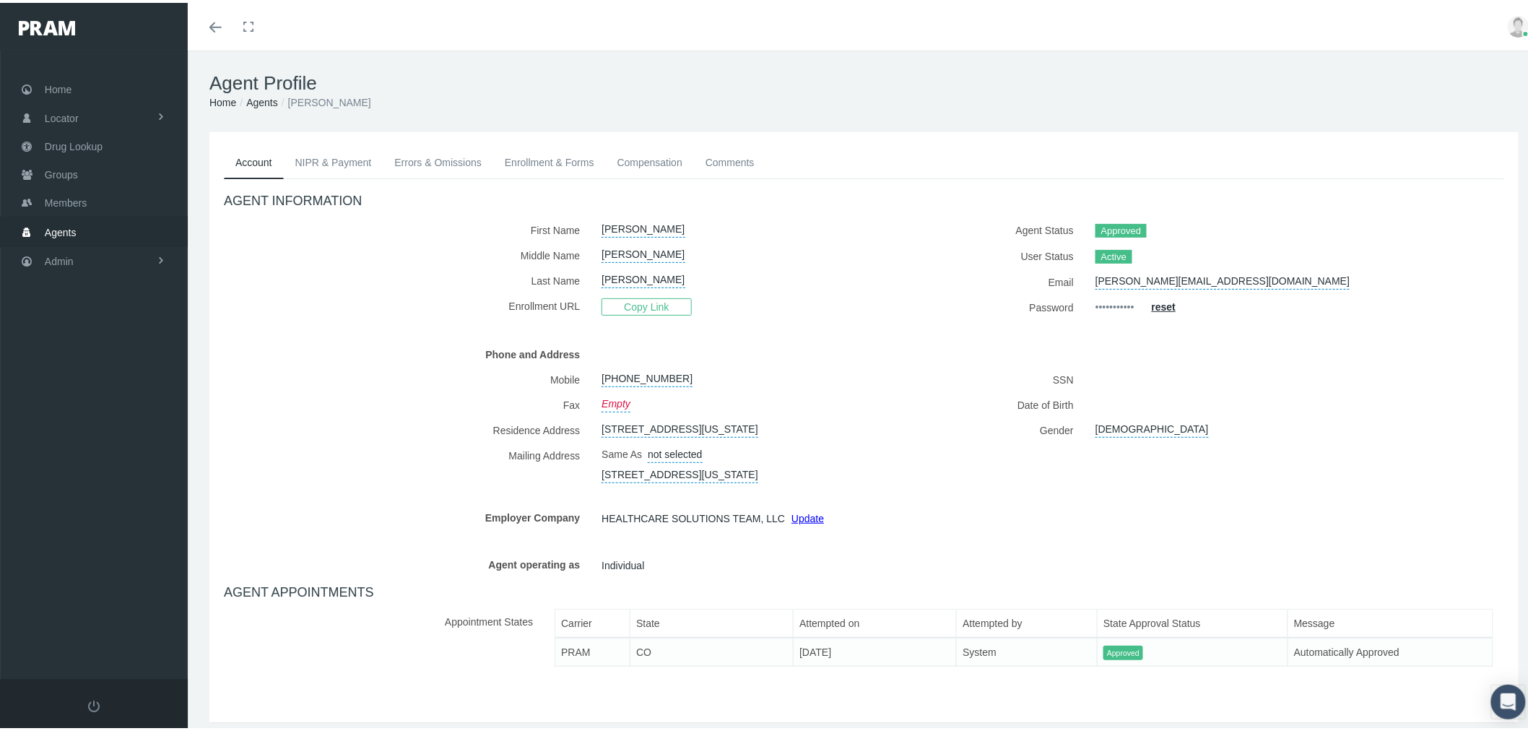
click at [529, 154] on link "Enrollment & Forms" at bounding box center [549, 160] width 113 height 32
click at [553, 160] on link "Enrollment & Forms" at bounding box center [549, 160] width 113 height 32
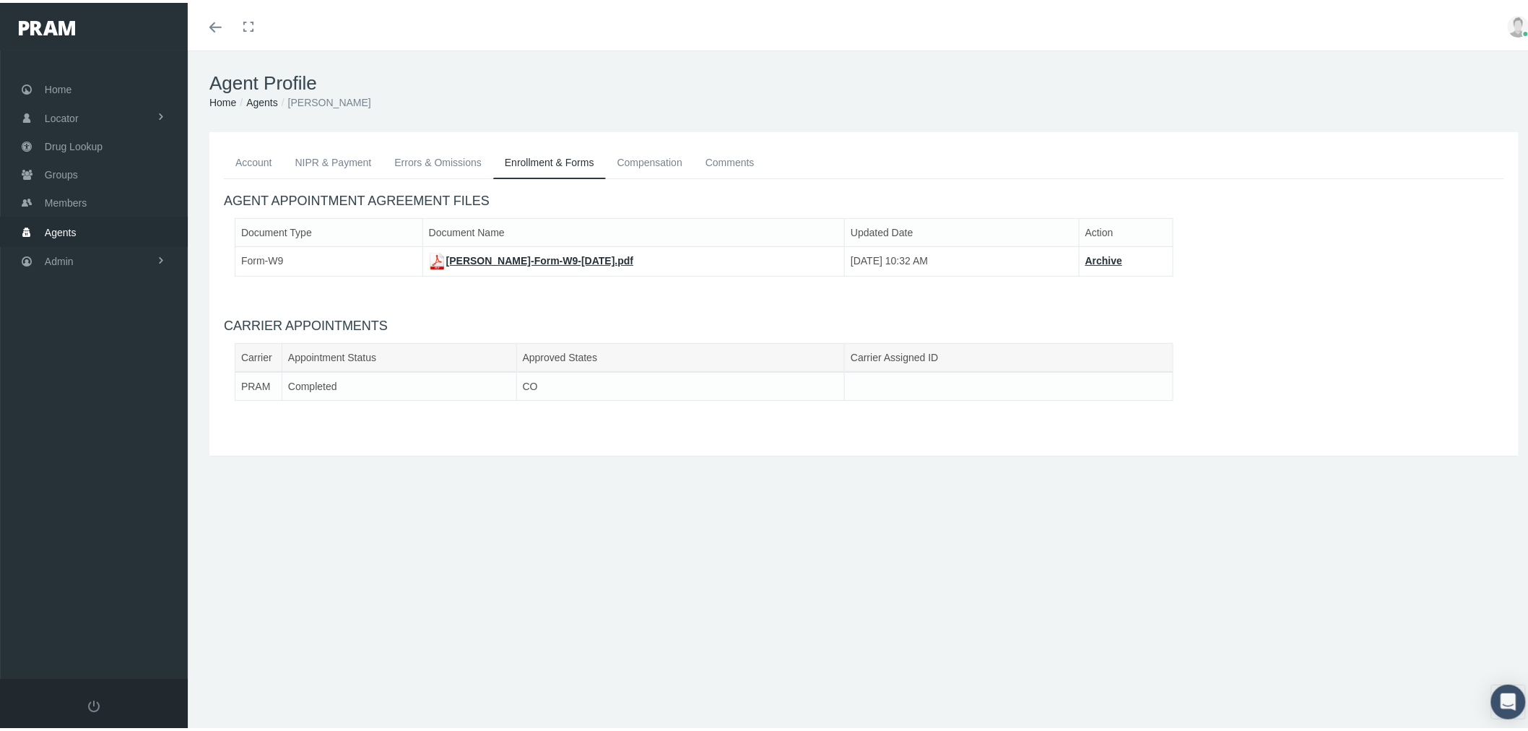
click at [711, 159] on link "Comments" at bounding box center [730, 160] width 72 height 32
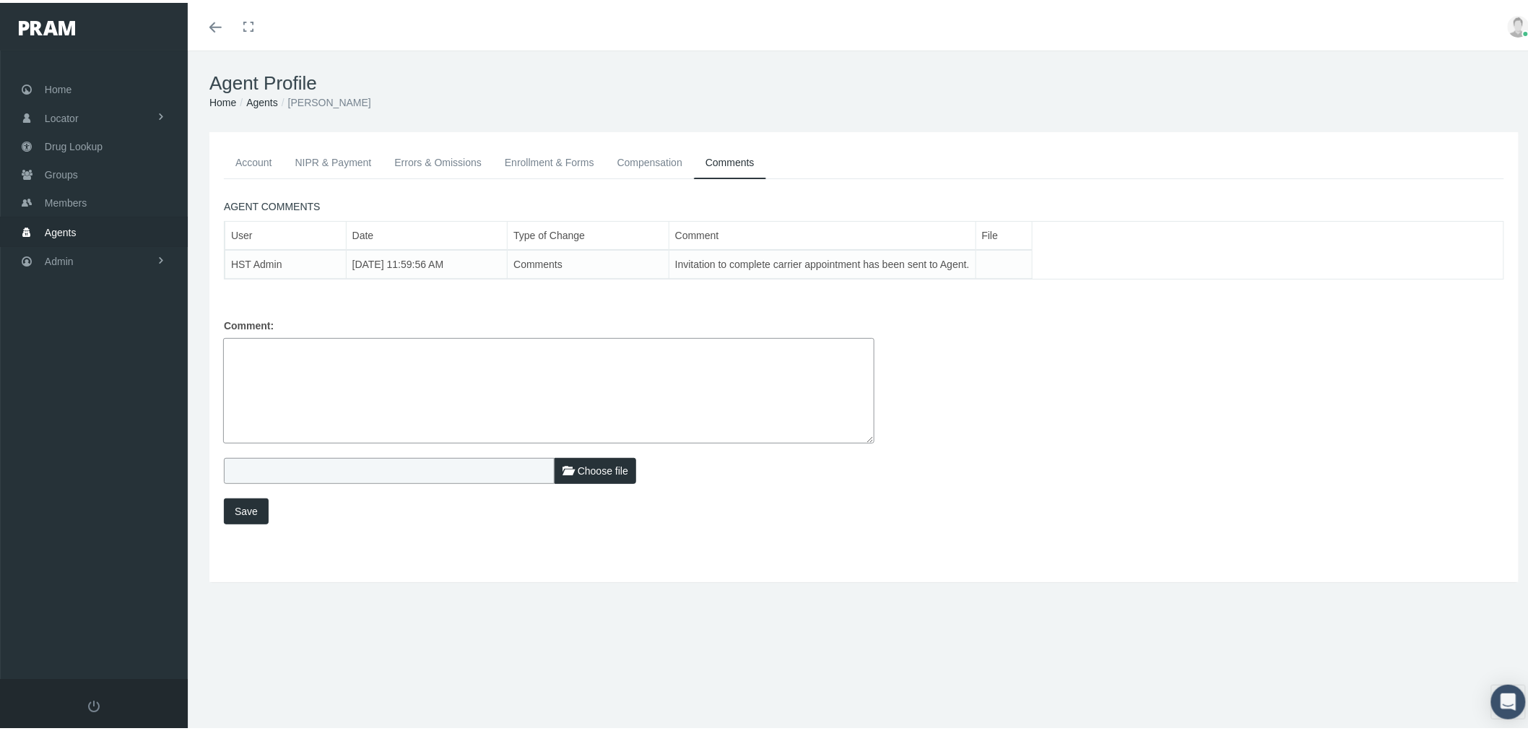
click at [549, 365] on textarea at bounding box center [548, 387] width 651 height 105
paste textarea "KY manually updated PRAM appointment status to completed and last step worked o…"
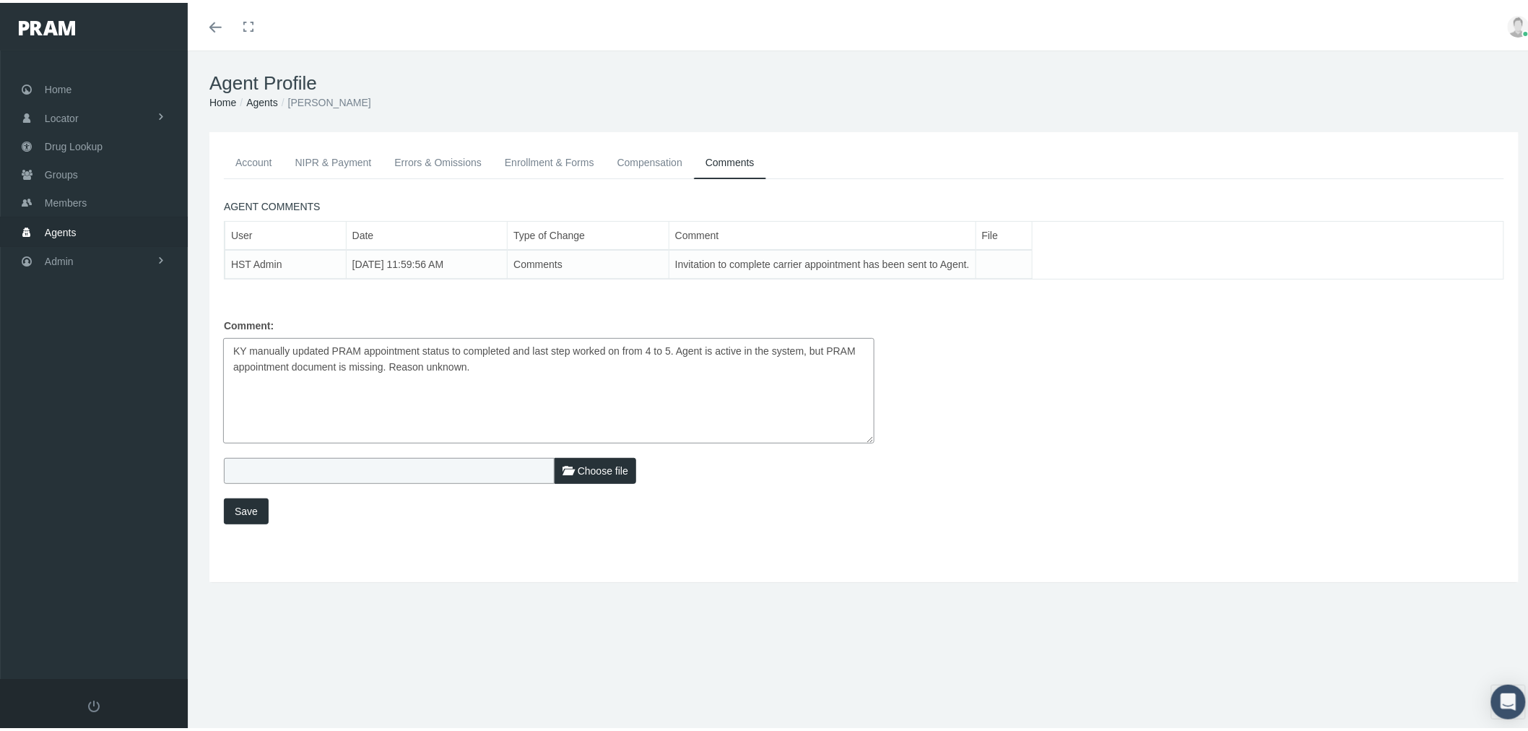
type textarea "KY manually updated PRAM appointment status to completed and last step worked o…"
click at [239, 507] on span "Save" at bounding box center [246, 509] width 23 height 12
